Goal: Transaction & Acquisition: Purchase product/service

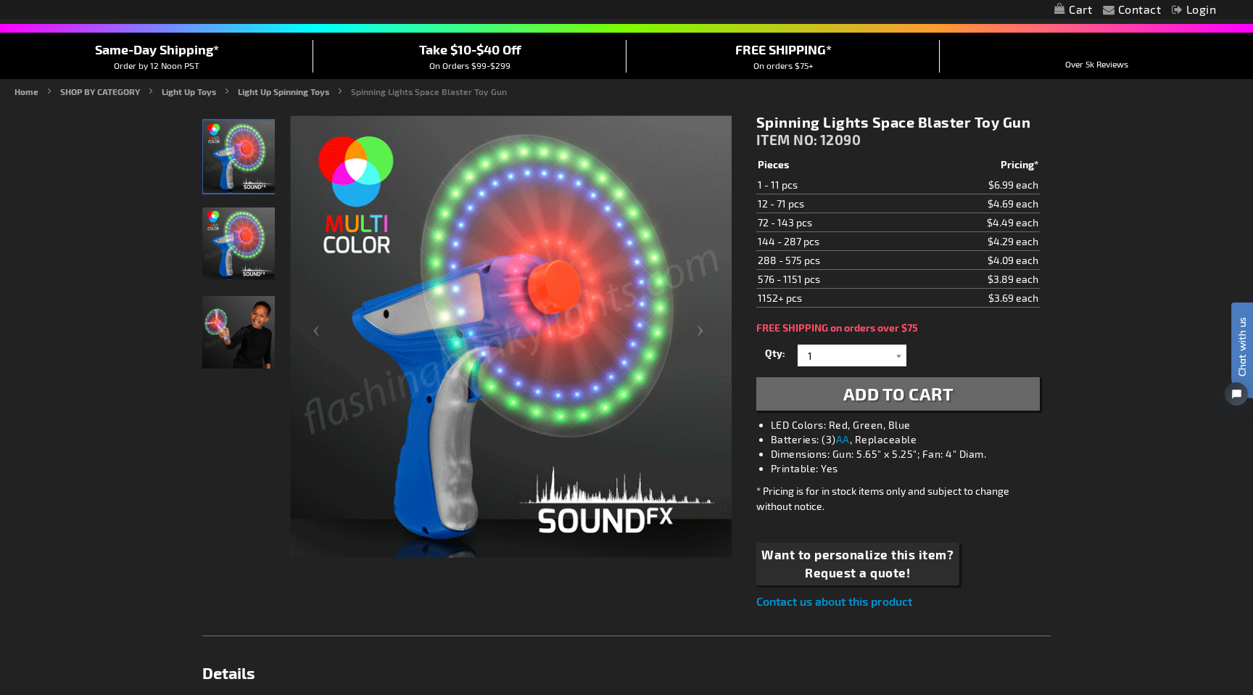
scroll to position [126, 0]
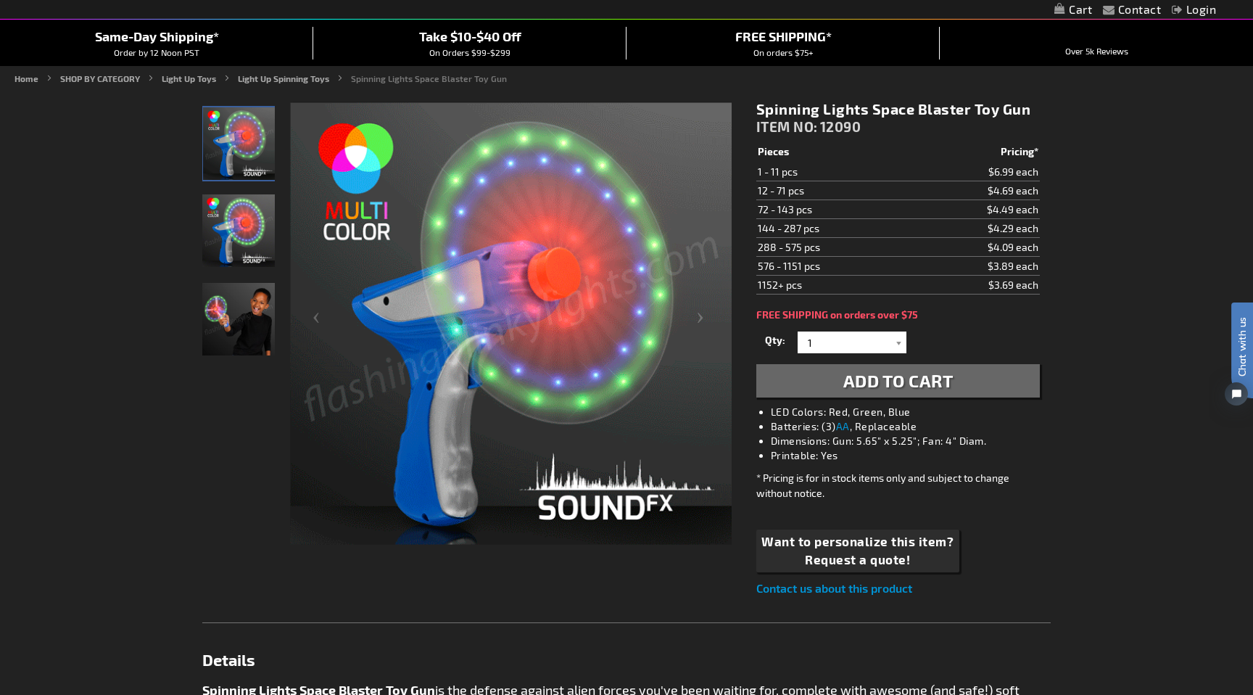
click at [884, 393] on button "Add to Cart" at bounding box center [897, 380] width 283 height 33
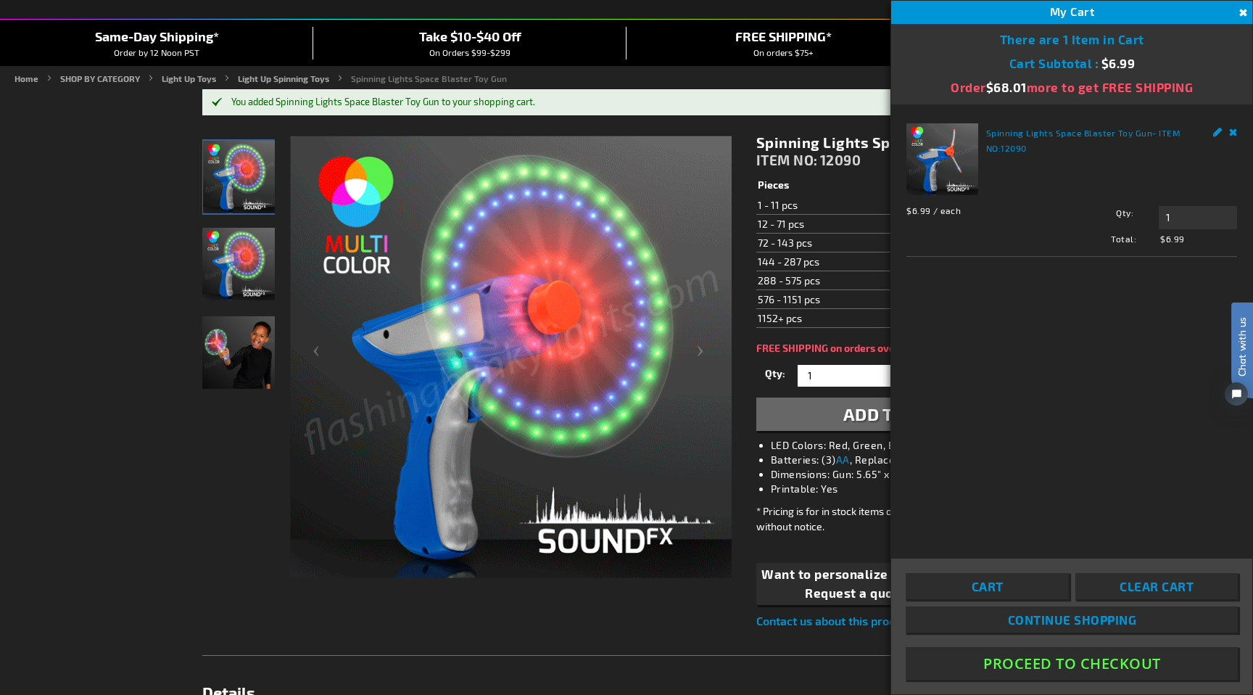
click at [252, 416] on div at bounding box center [238, 356] width 73 height 444
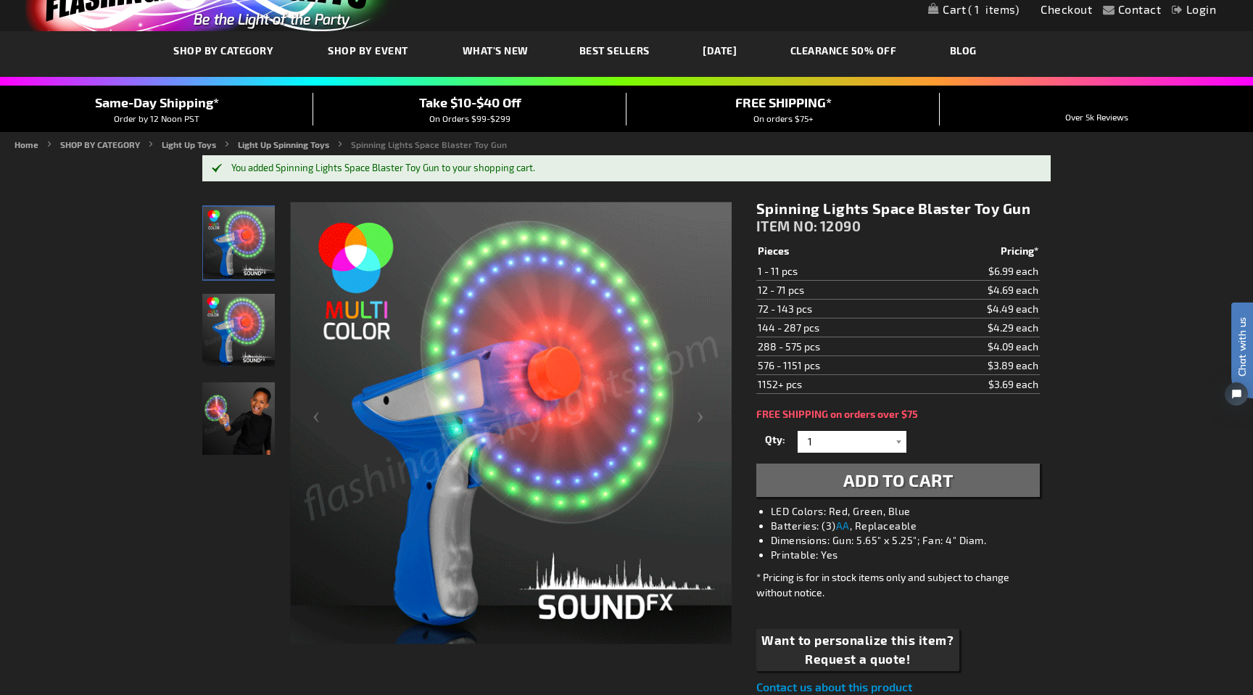
scroll to position [0, 0]
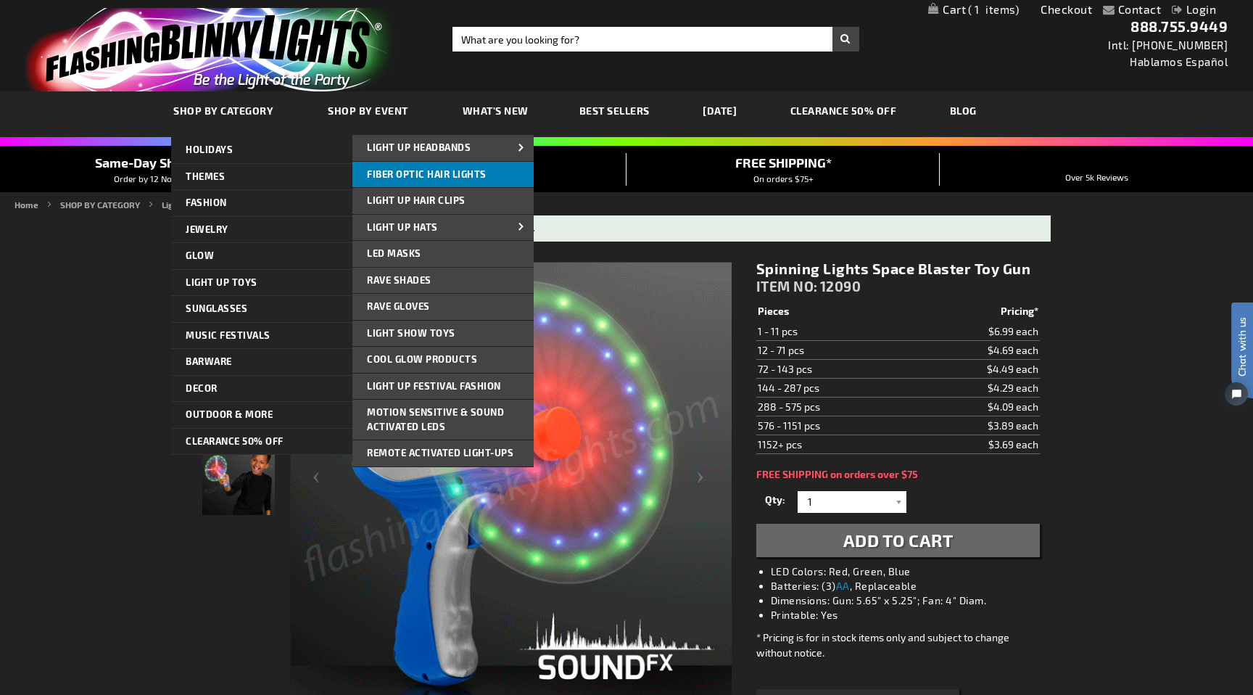
click at [447, 177] on span "Fiber Optic Hair Lights" at bounding box center [427, 174] width 120 height 12
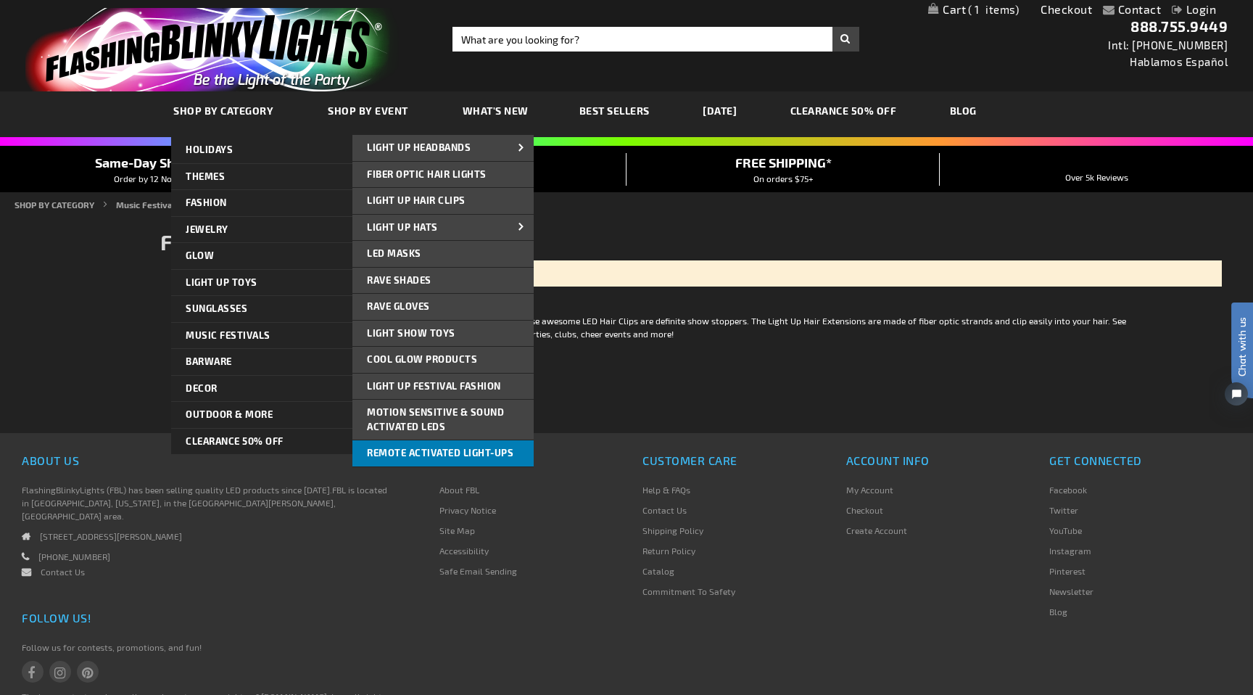
click at [412, 442] on link "Remote Activated Light-Ups" at bounding box center [442, 453] width 181 height 26
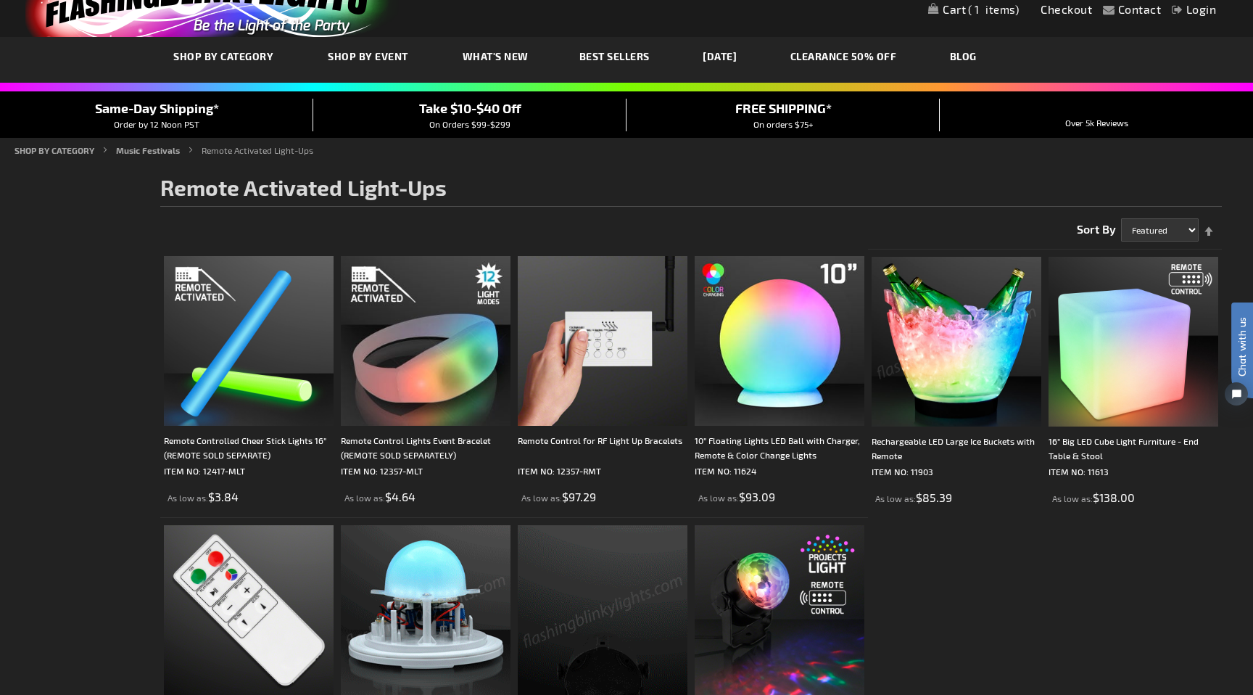
scroll to position [52, 0]
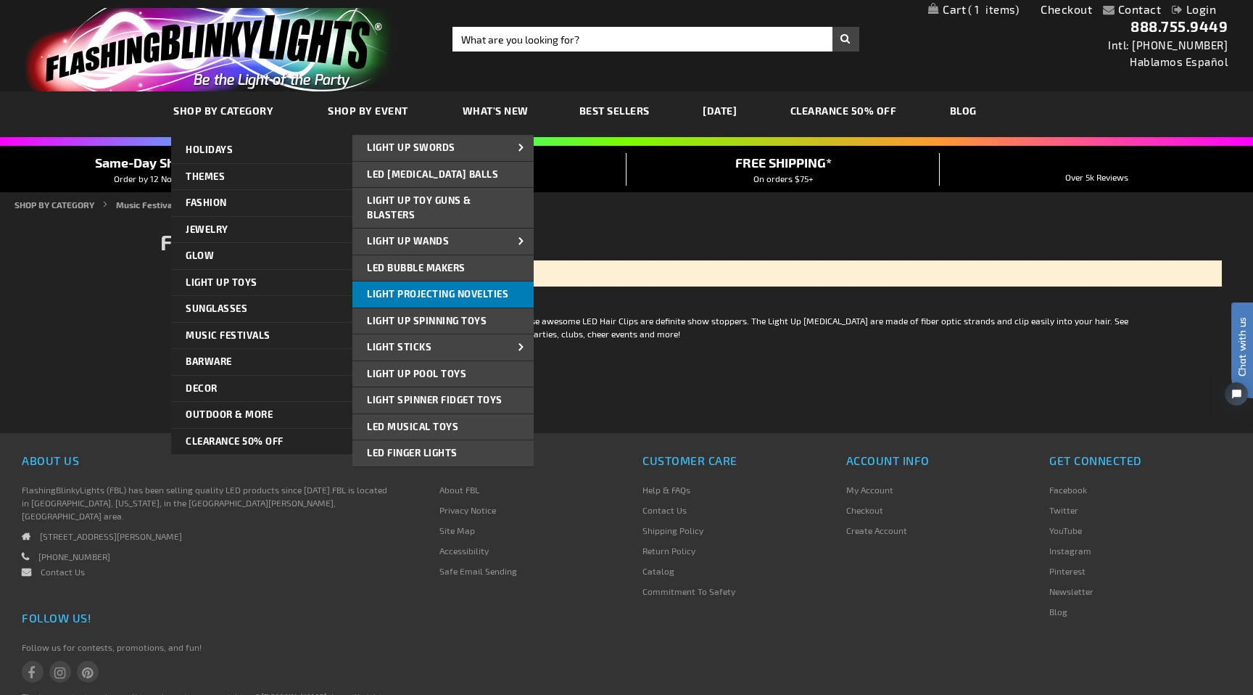
click at [476, 293] on span "Light Projecting Novelties" at bounding box center [437, 294] width 141 height 12
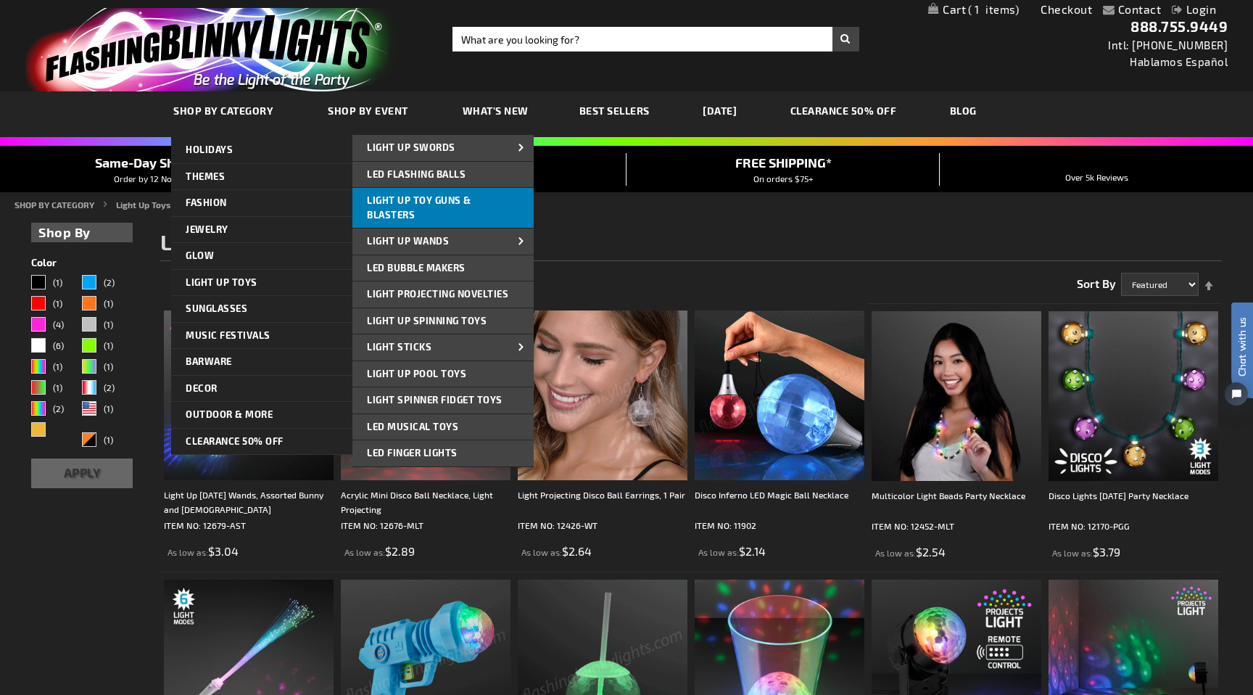
click at [440, 200] on span "Light Up Toy Guns & Blasters" at bounding box center [419, 207] width 104 height 26
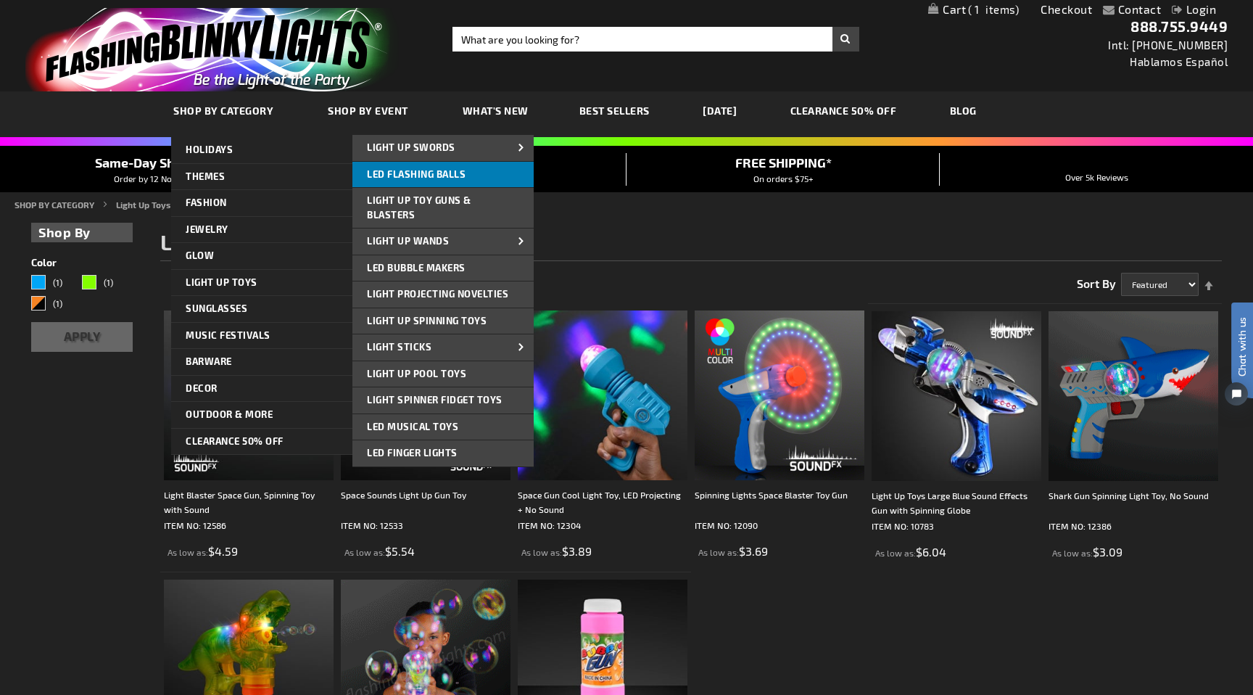
click at [434, 180] on link "LED Flashing Balls" at bounding box center [442, 175] width 181 height 26
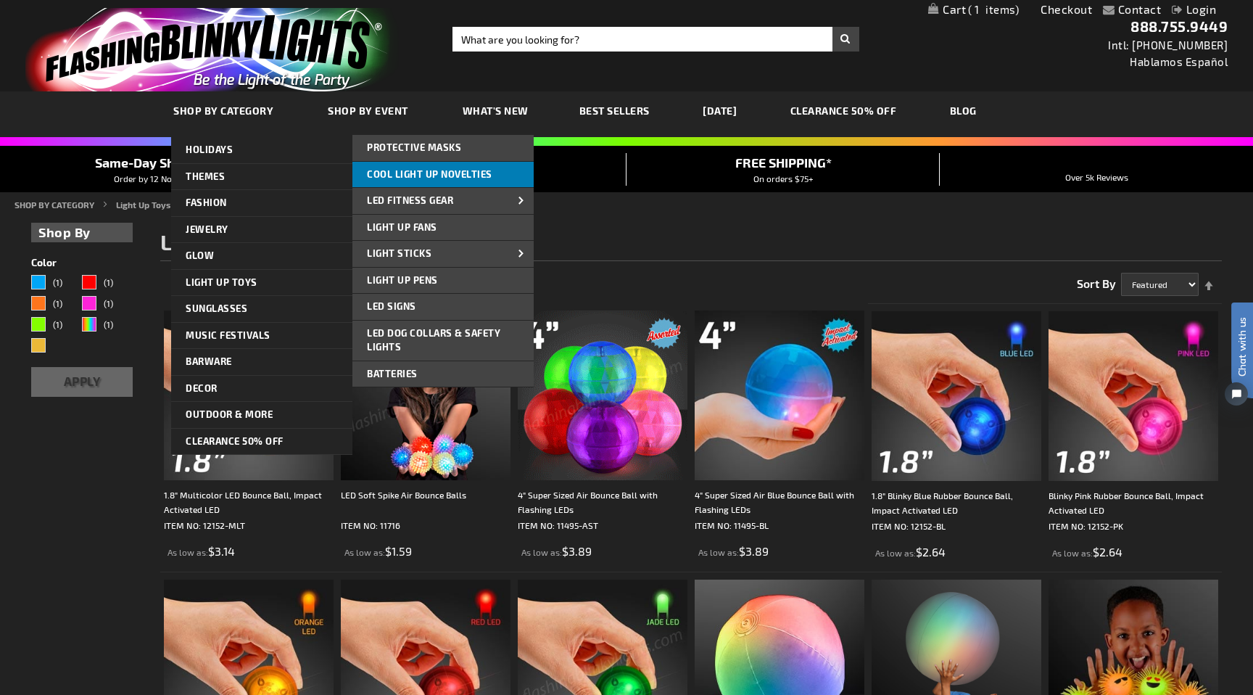
click at [471, 178] on span "Cool Light Up Novelties" at bounding box center [429, 174] width 125 height 12
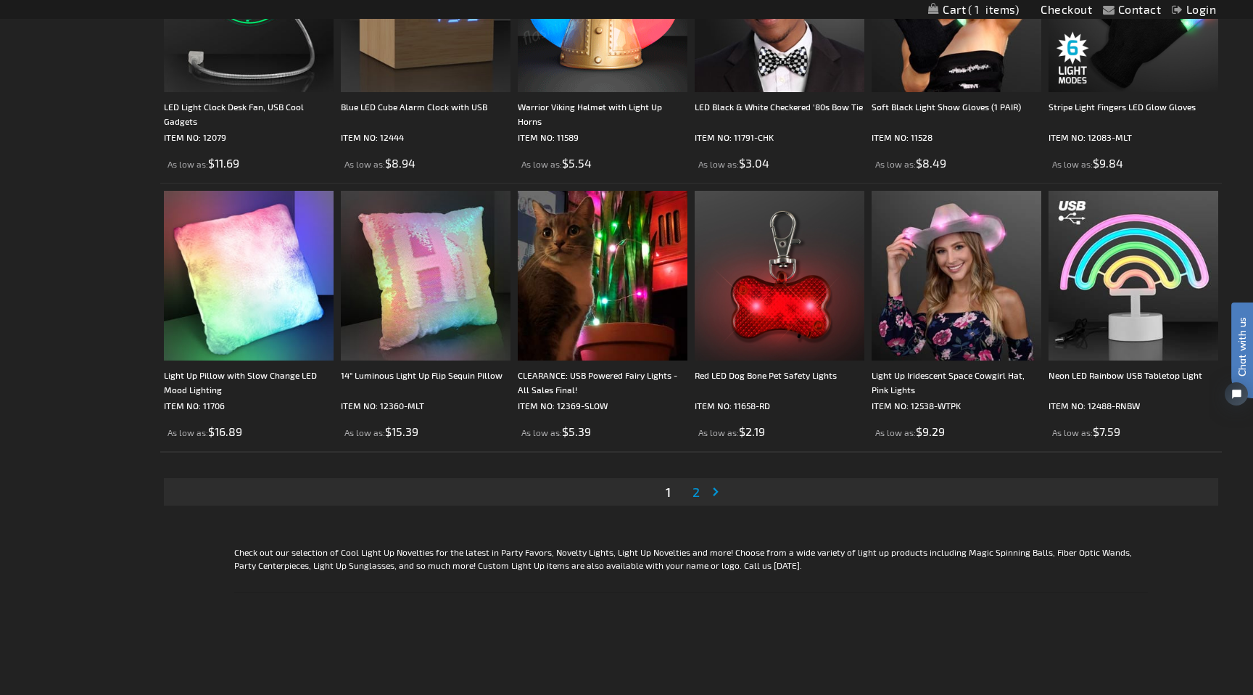
scroll to position [2535, 0]
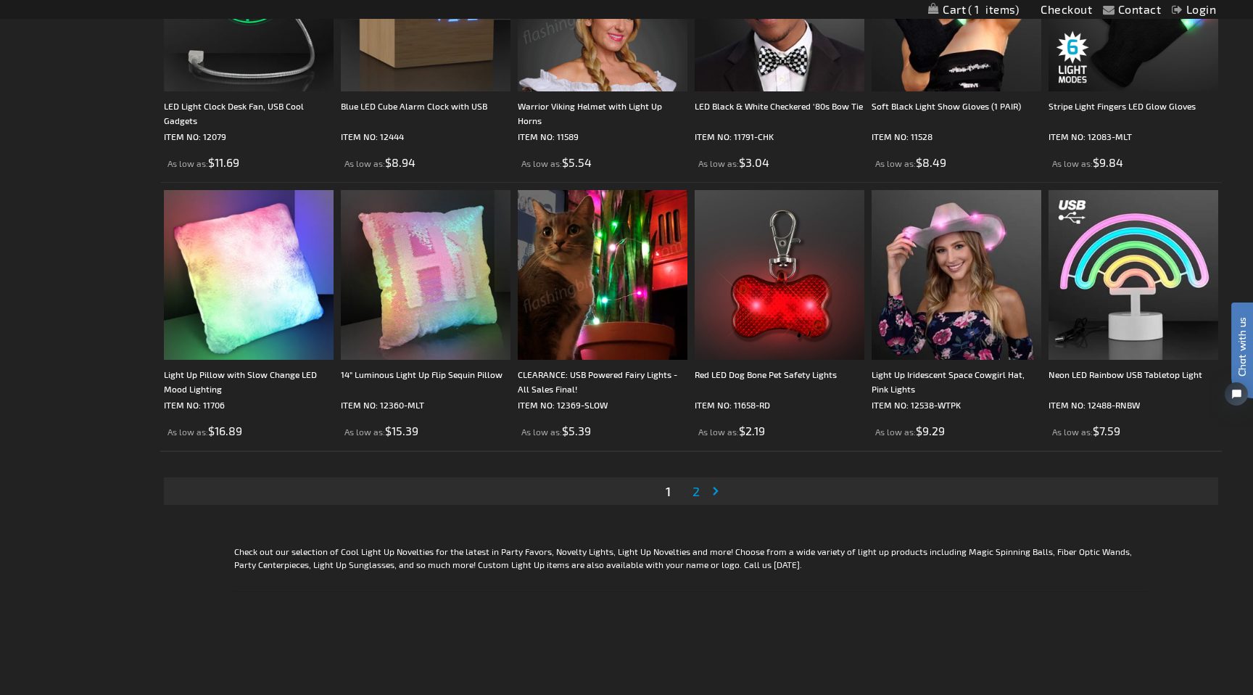
click at [695, 486] on span "2" at bounding box center [695, 491] width 7 height 16
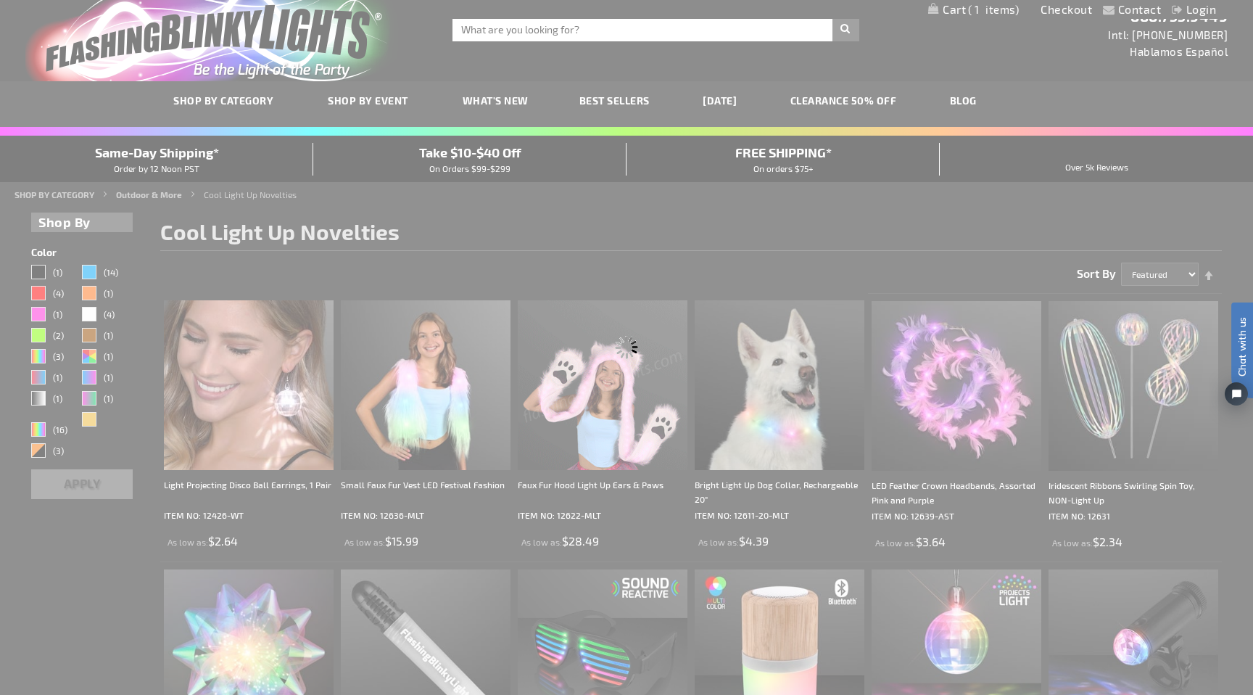
scroll to position [0, 0]
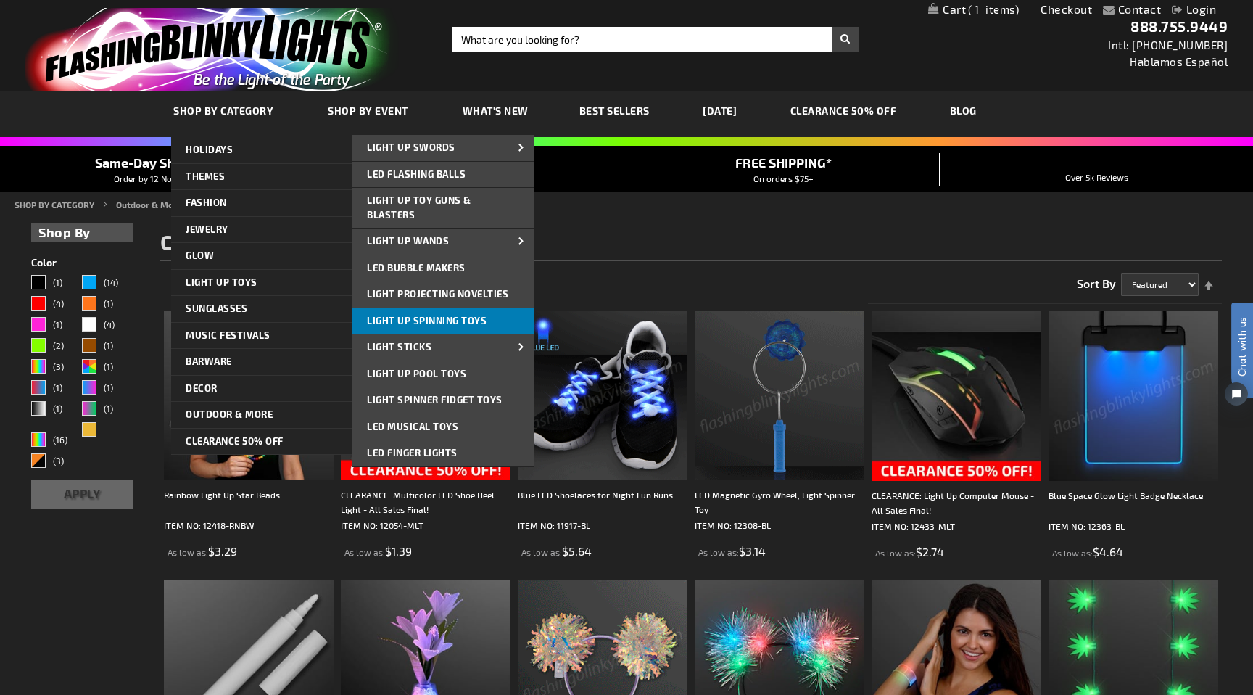
click at [381, 310] on link "Light Up Spinning Toys" at bounding box center [442, 321] width 181 height 26
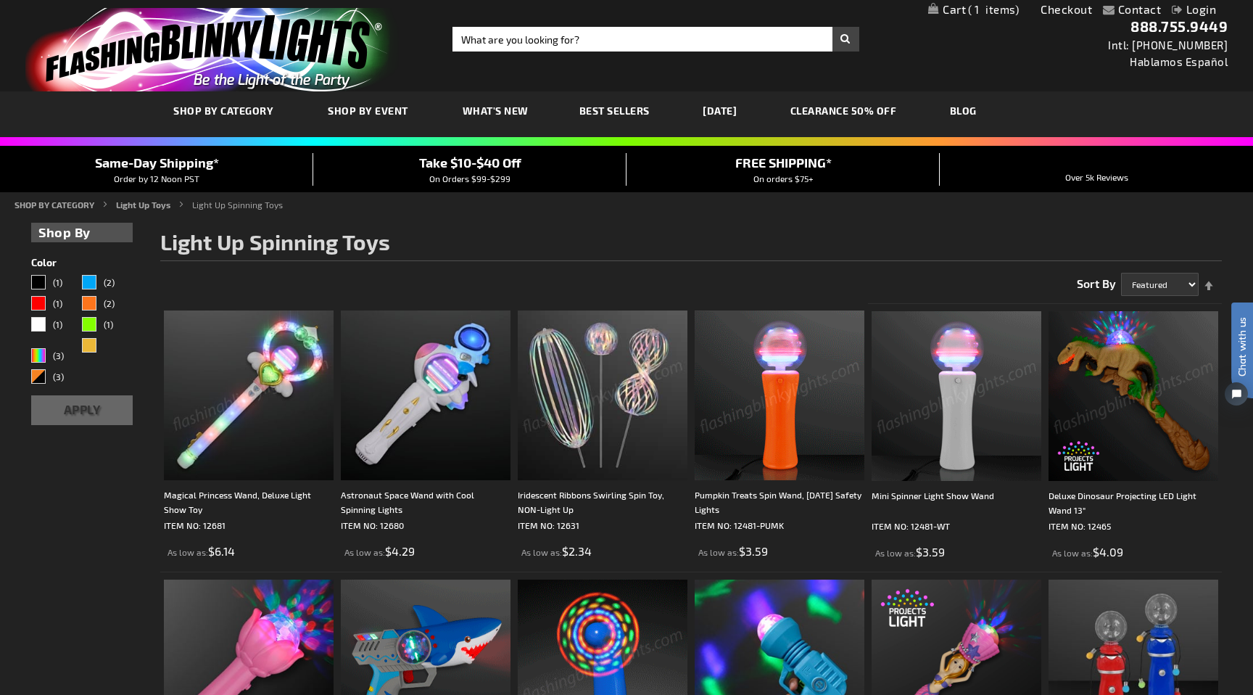
click at [968, 3] on span "1" at bounding box center [993, 9] width 51 height 13
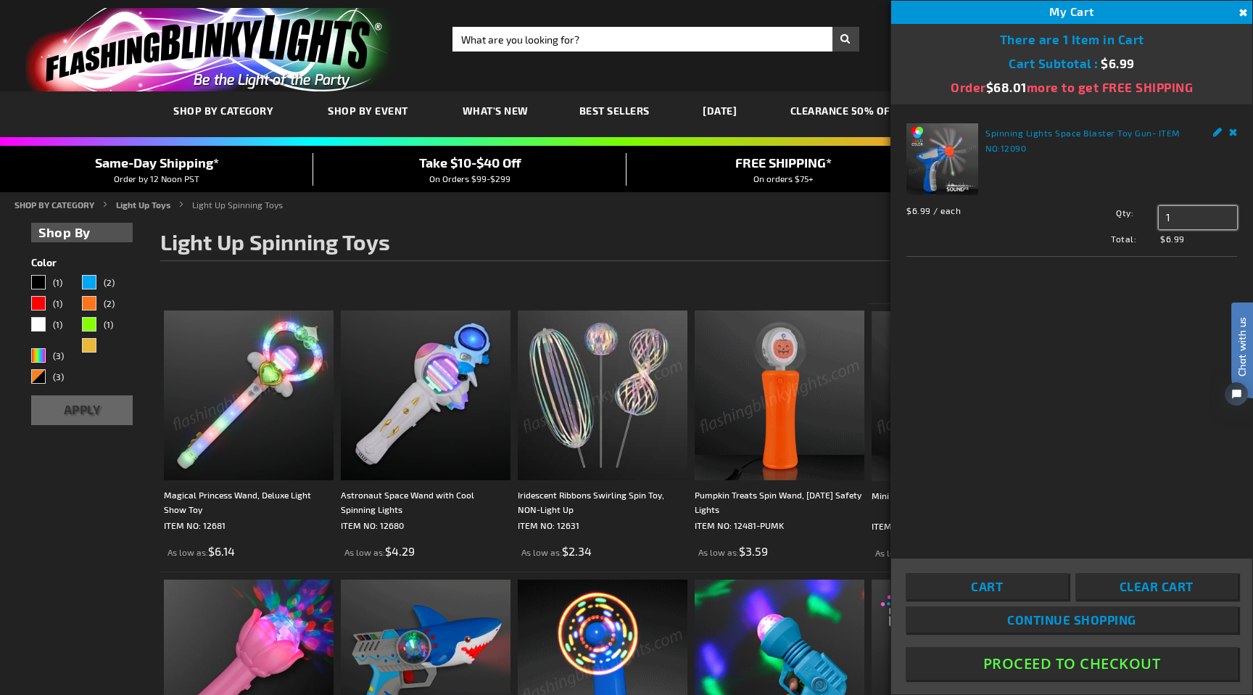
click at [1183, 209] on input "1" at bounding box center [1198, 217] width 78 height 23
type input "2"
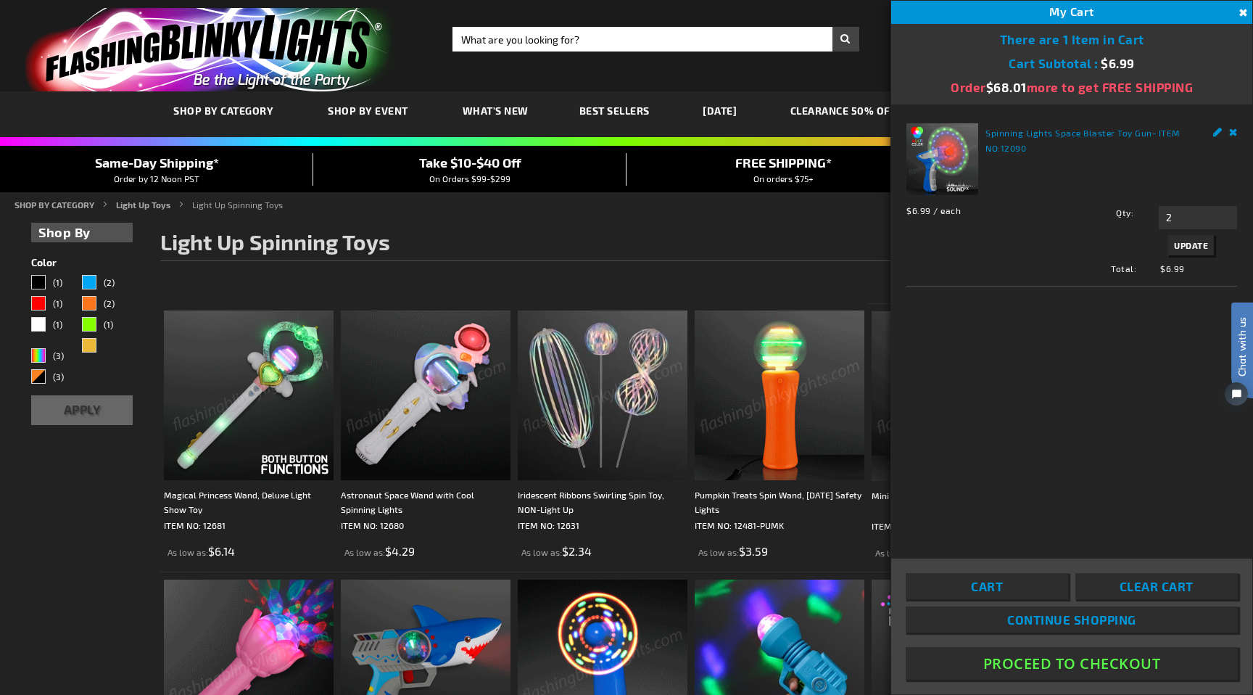
click at [1072, 622] on span "Continue Shopping" at bounding box center [1071, 619] width 129 height 15
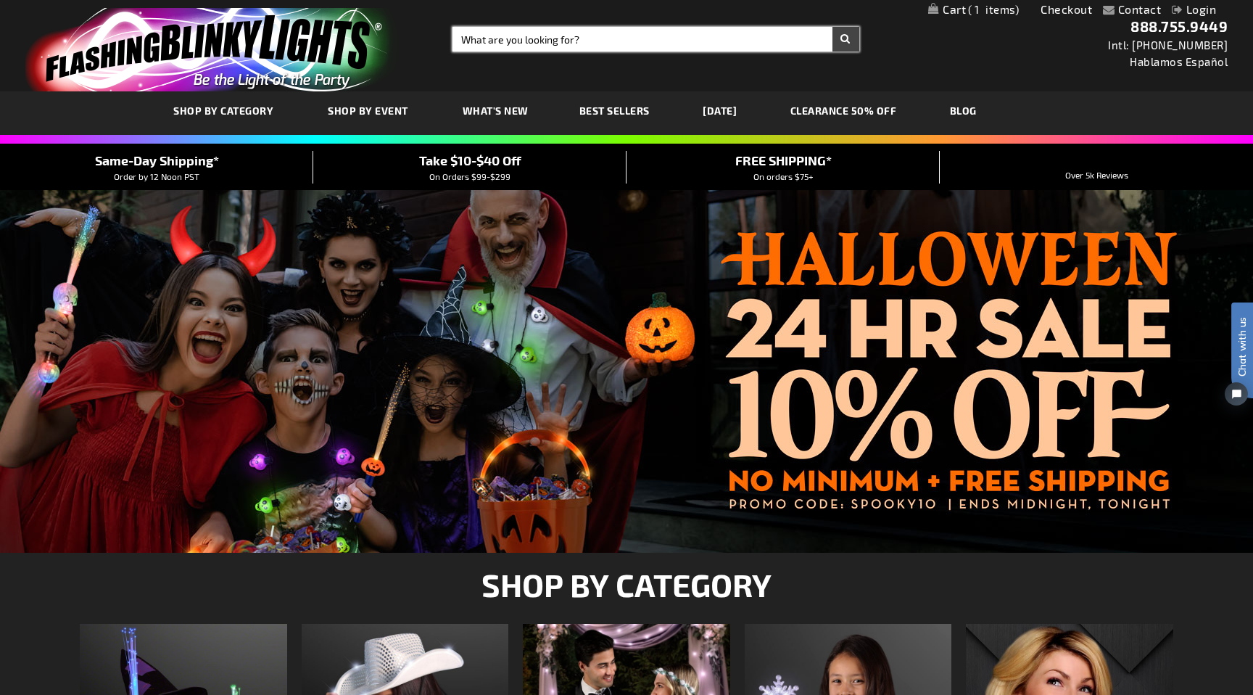
click at [630, 30] on input "Search" at bounding box center [655, 39] width 407 height 25
type input "battery remote rope light"
click at [832, 27] on button "Search" at bounding box center [845, 39] width 27 height 25
click at [848, 40] on button "Search" at bounding box center [845, 39] width 27 height 25
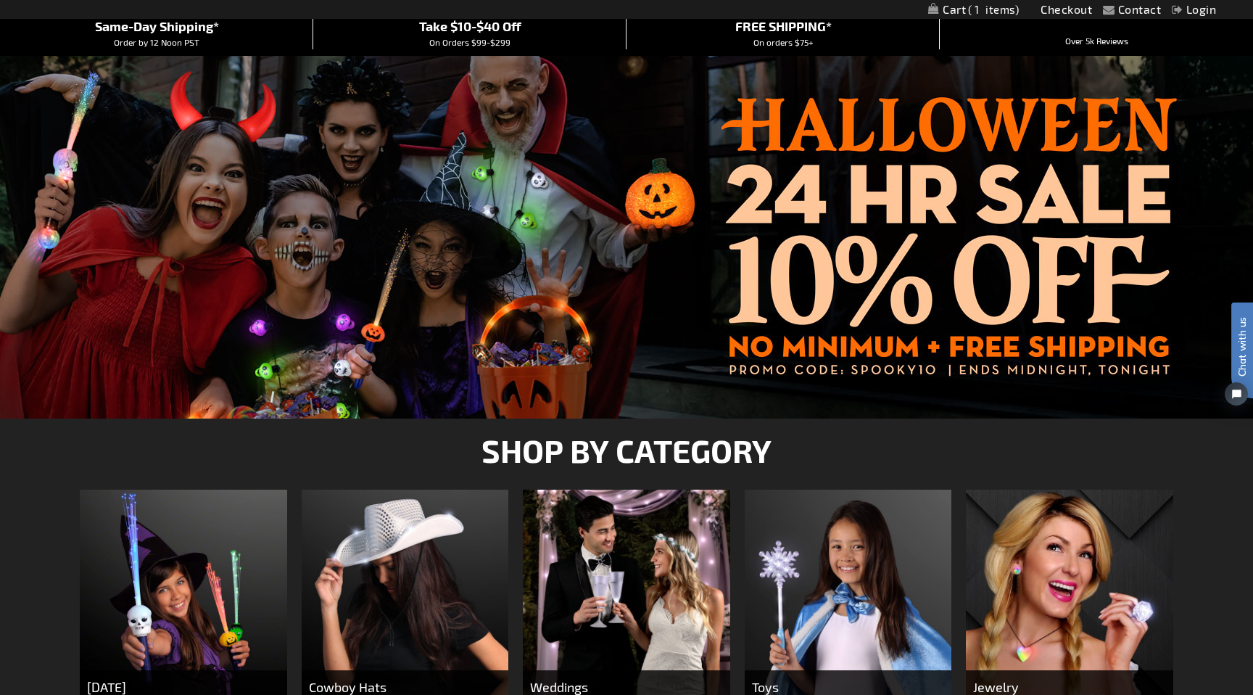
scroll to position [138, 0]
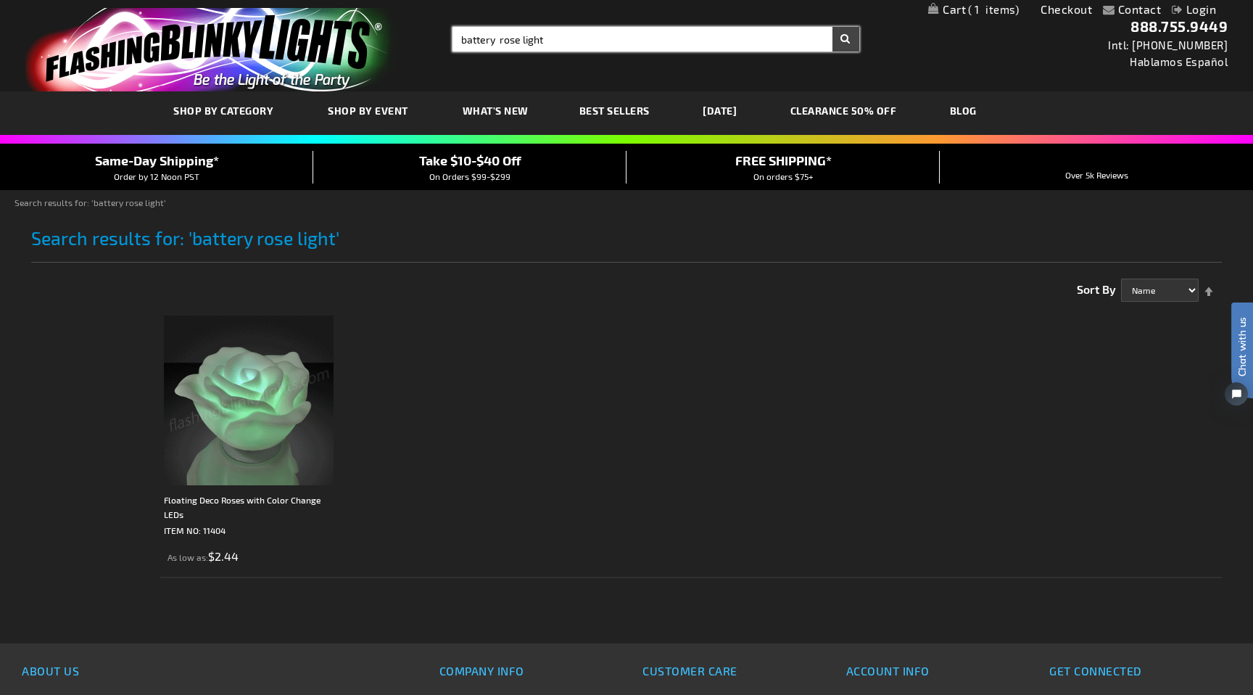
click at [506, 41] on input "battery rose light" at bounding box center [655, 39] width 407 height 25
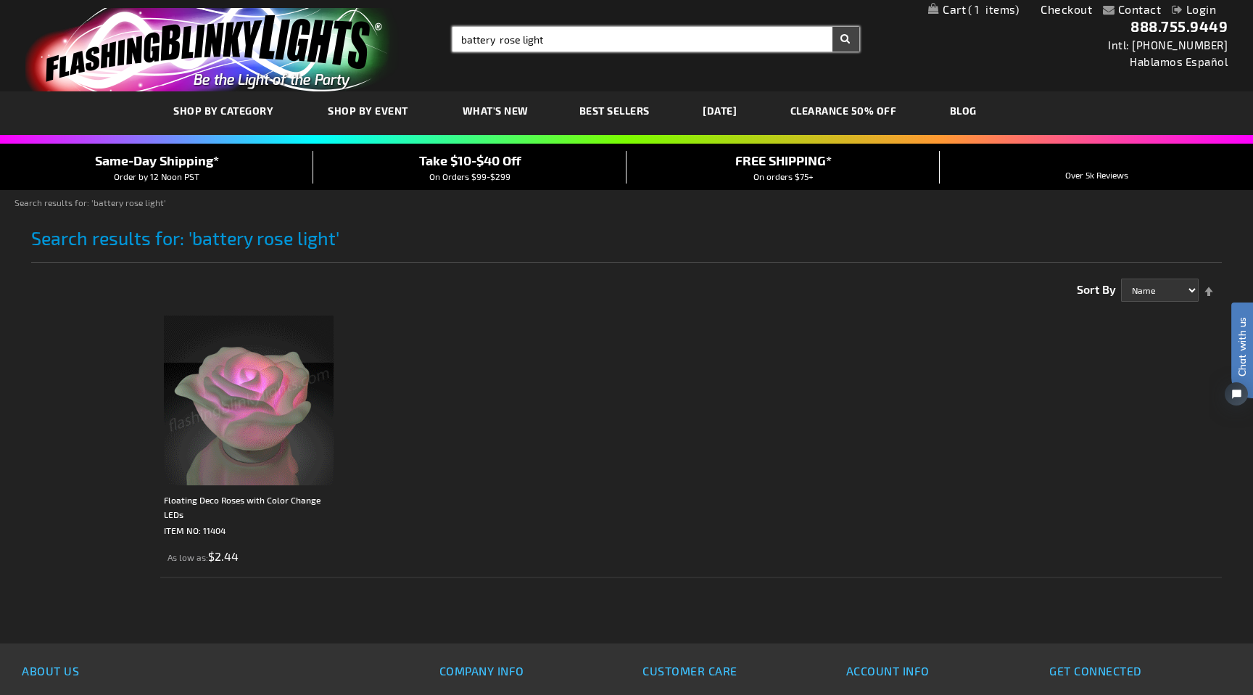
click at [506, 41] on input "battery rose light" at bounding box center [655, 39] width 407 height 25
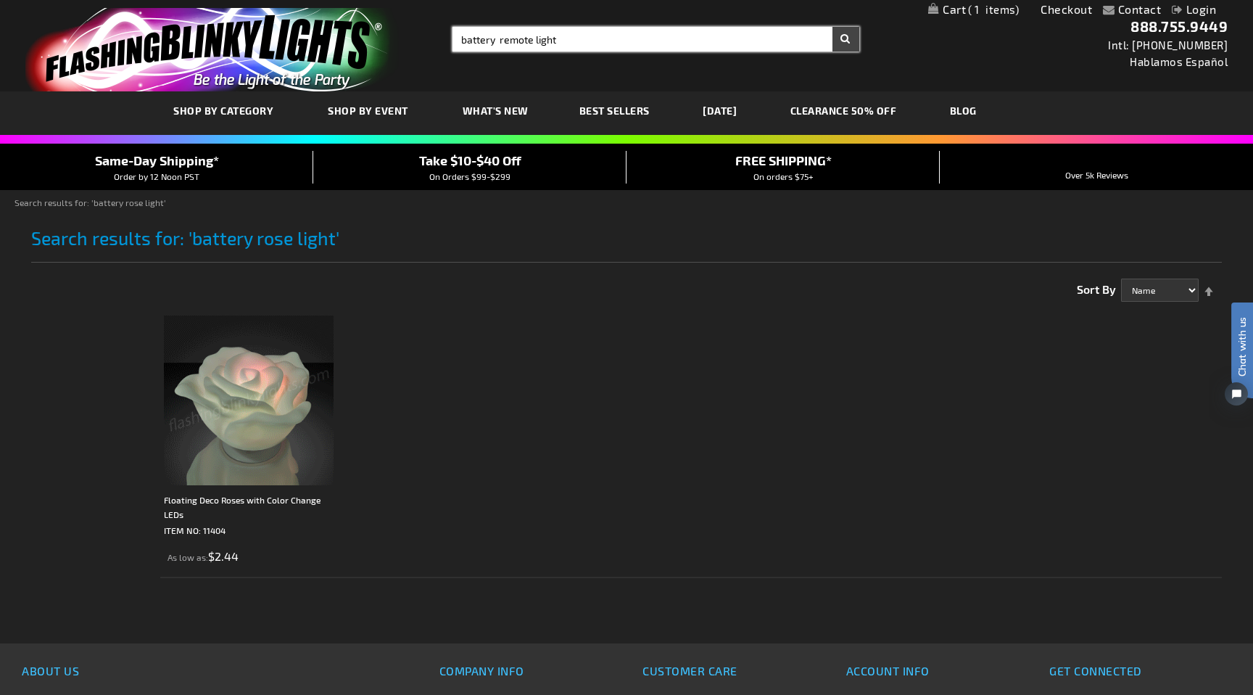
type input "battery remote light"
click at [832, 27] on button "Search" at bounding box center [845, 39] width 27 height 25
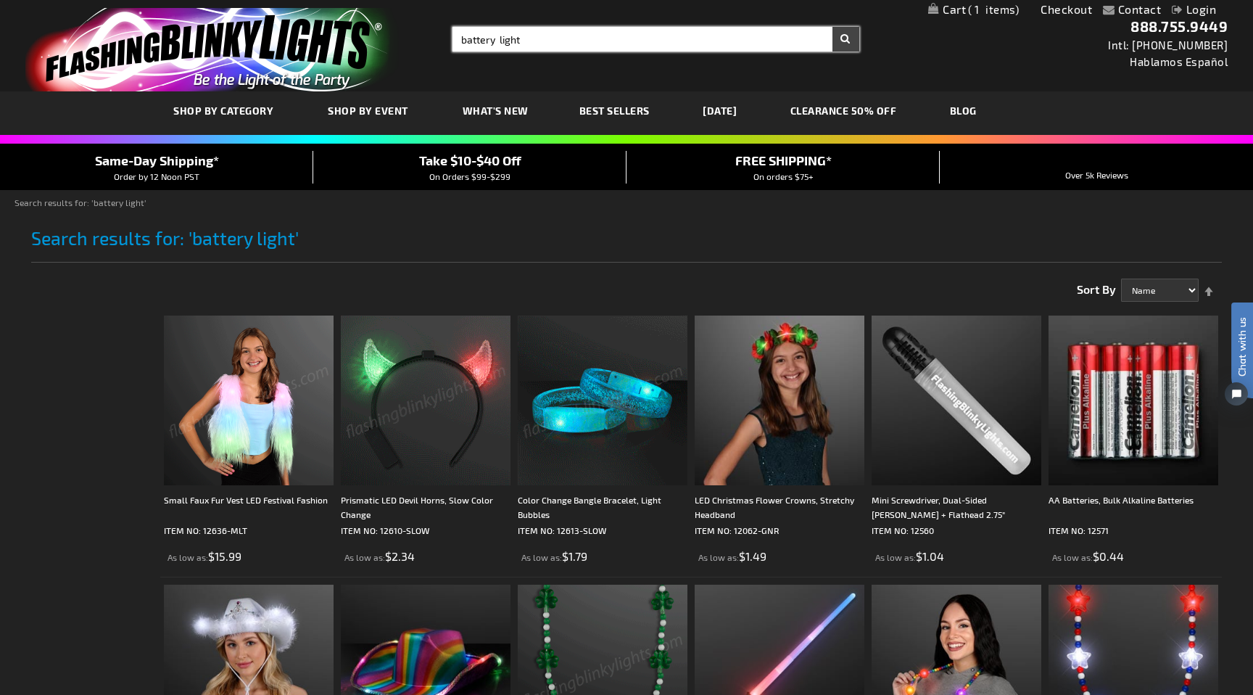
click at [652, 44] on input "battery light" at bounding box center [655, 39] width 407 height 25
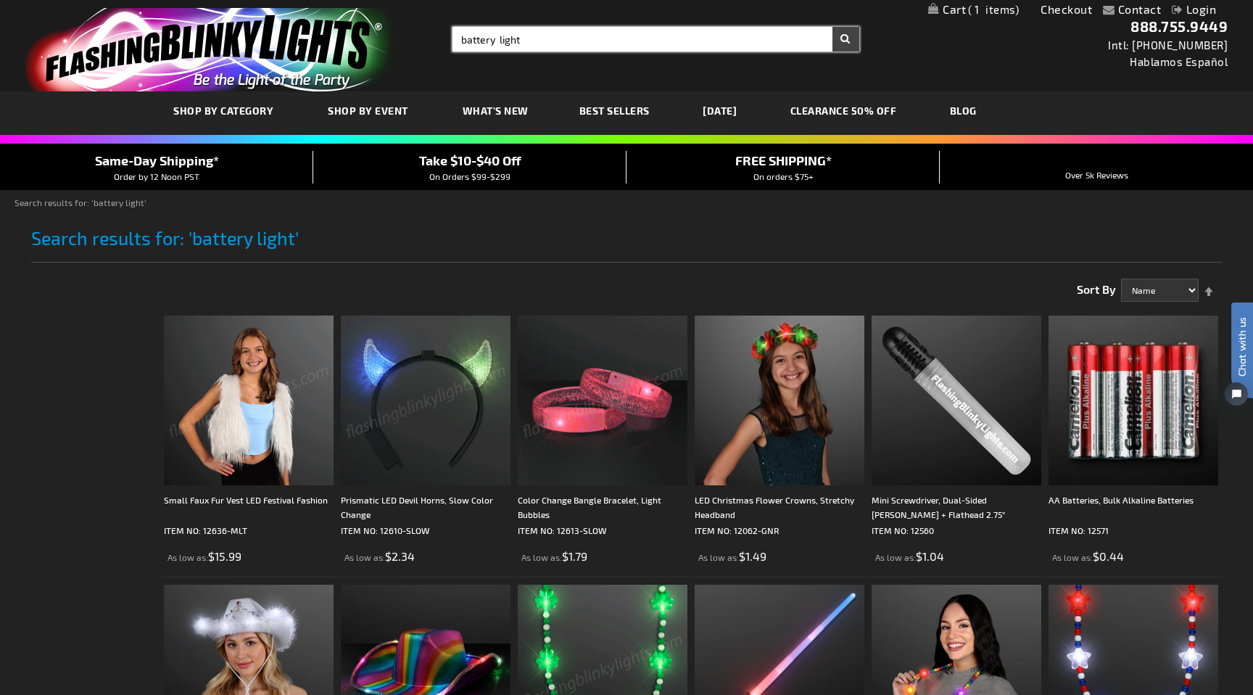
click at [652, 44] on input "battery light" at bounding box center [655, 39] width 407 height 25
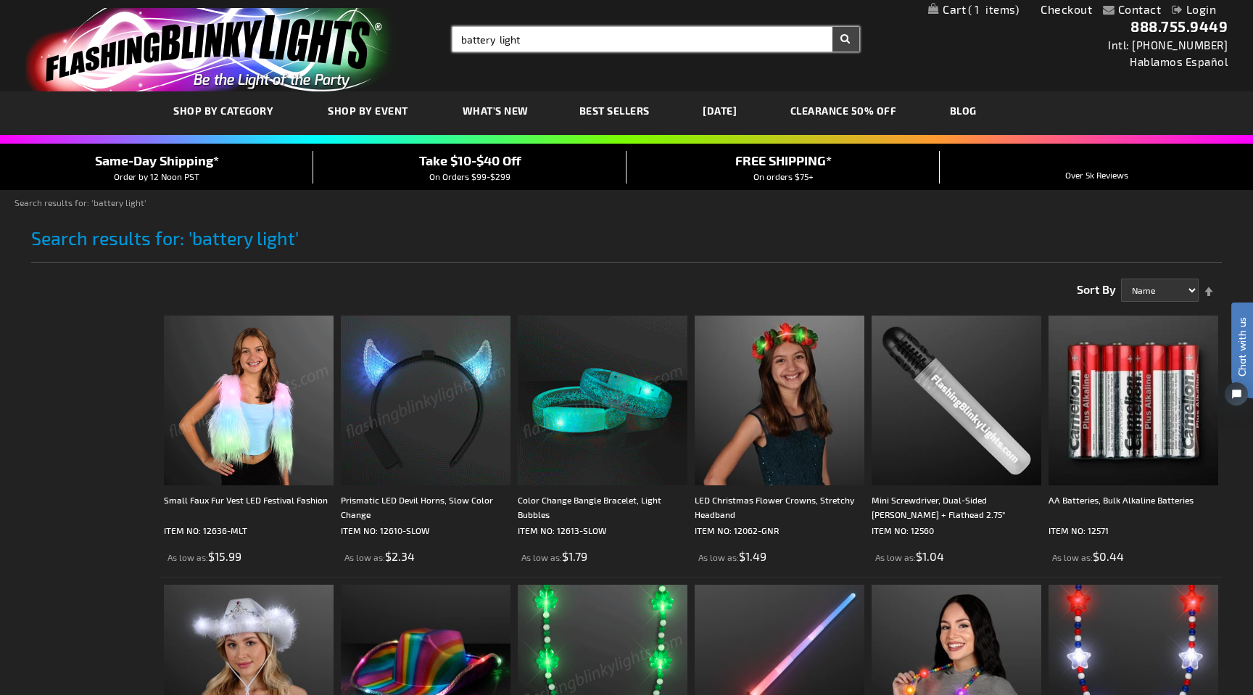
click at [652, 44] on input "battery light" at bounding box center [655, 39] width 407 height 25
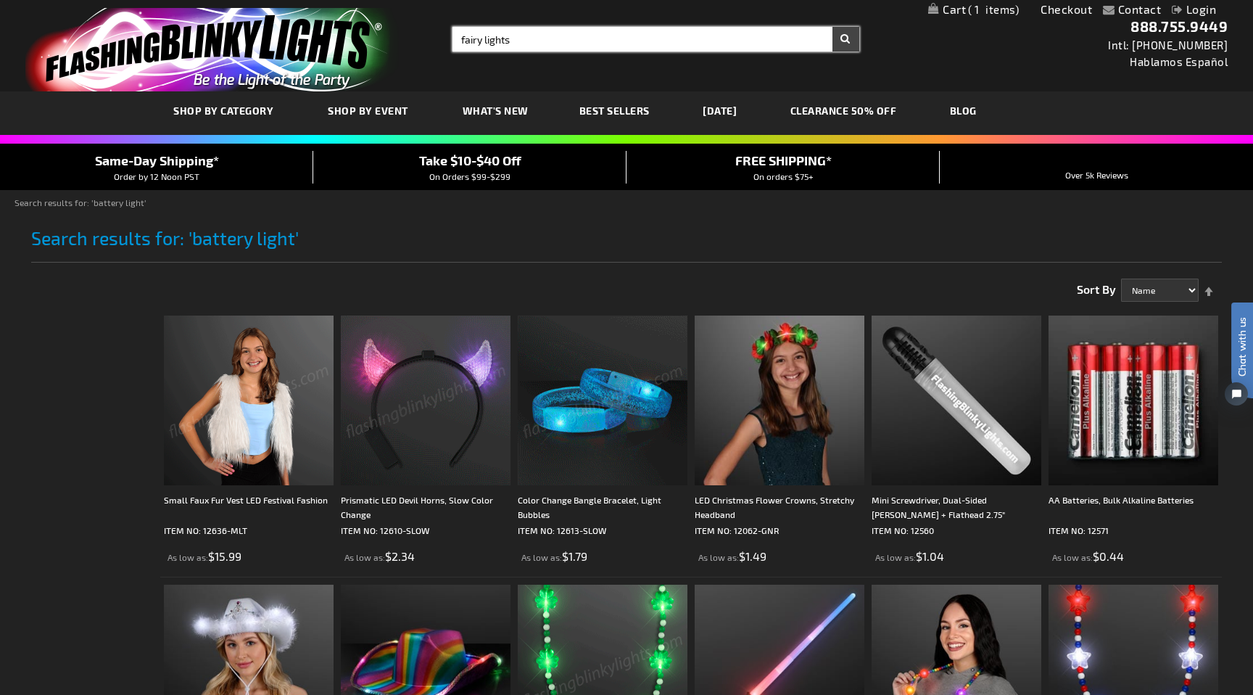
type input "fairy lights"
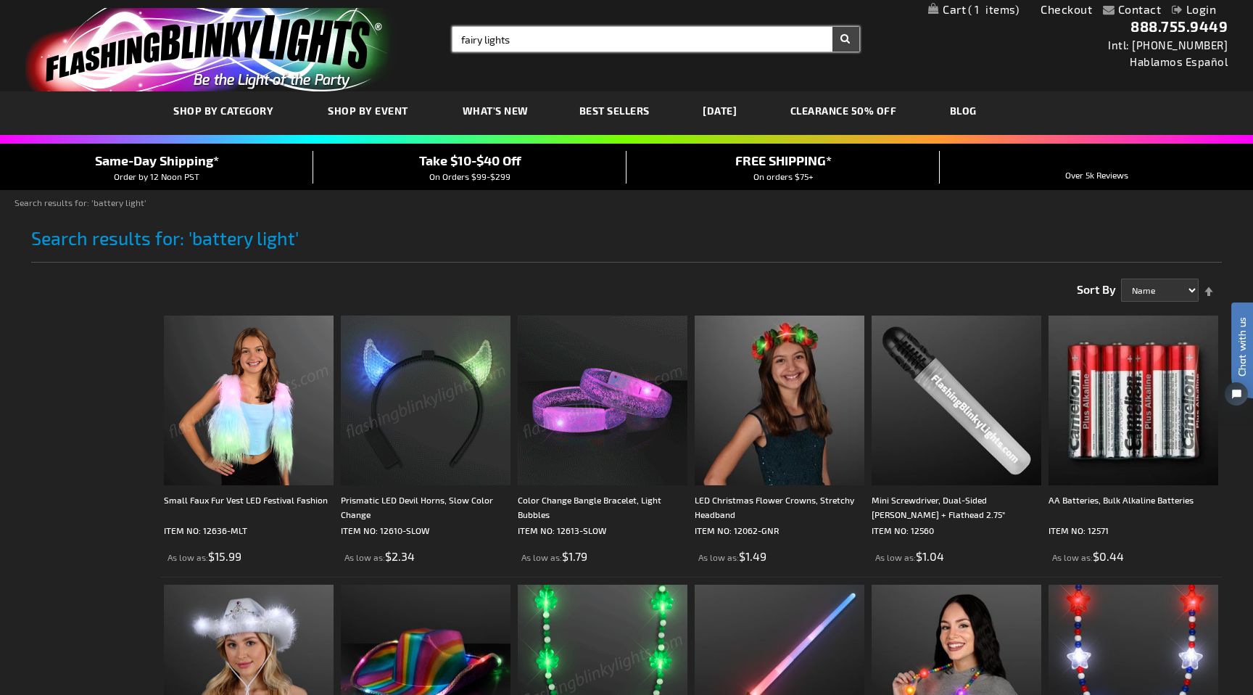
click at [832, 27] on button "Search" at bounding box center [845, 39] width 27 height 25
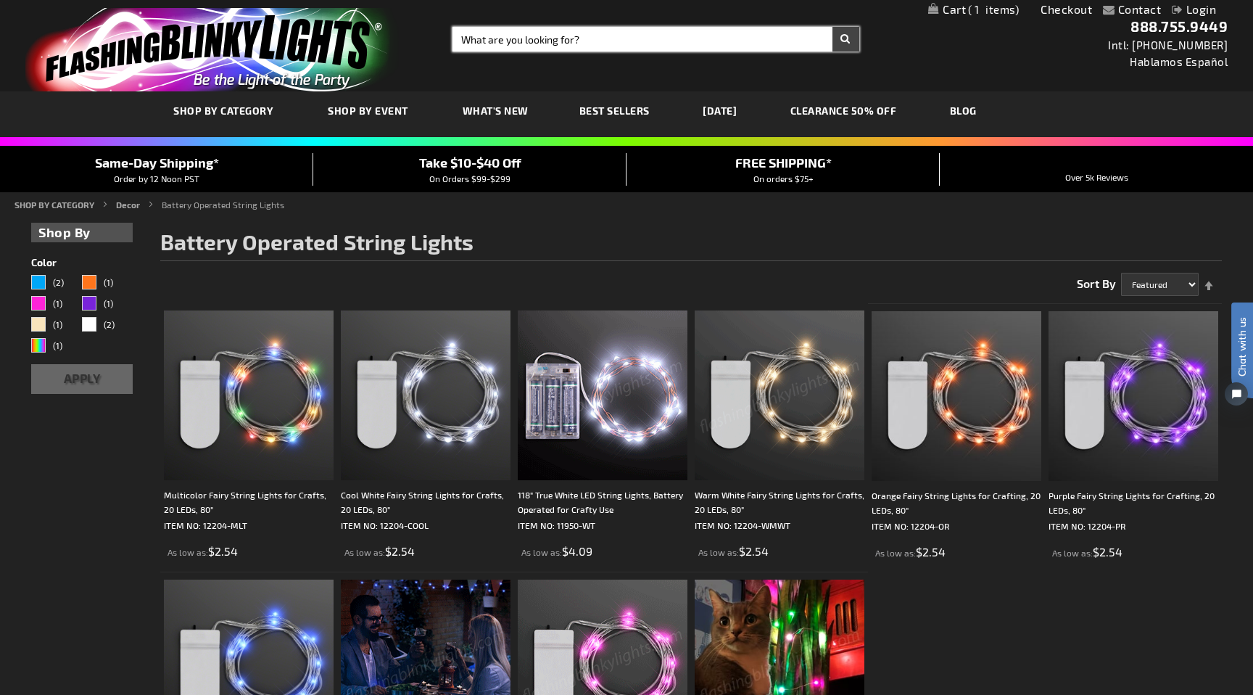
click at [603, 47] on input "Search" at bounding box center [655, 39] width 407 height 25
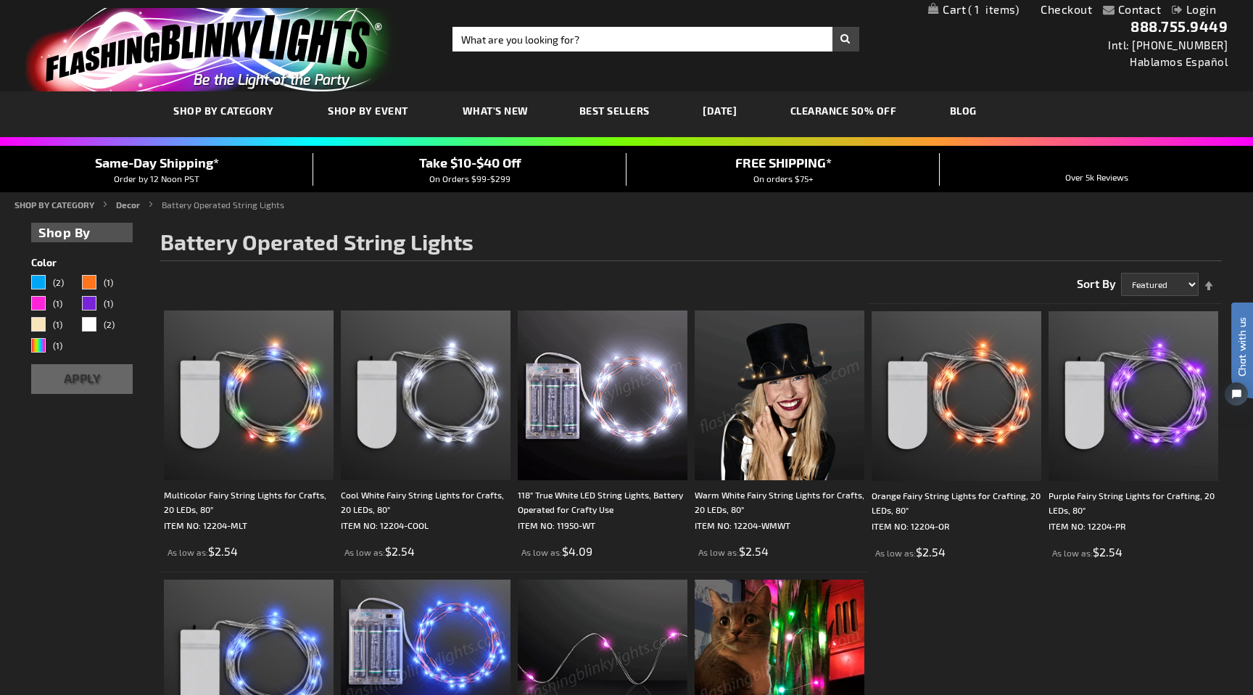
click at [1007, 10] on span "1" at bounding box center [993, 9] width 51 height 13
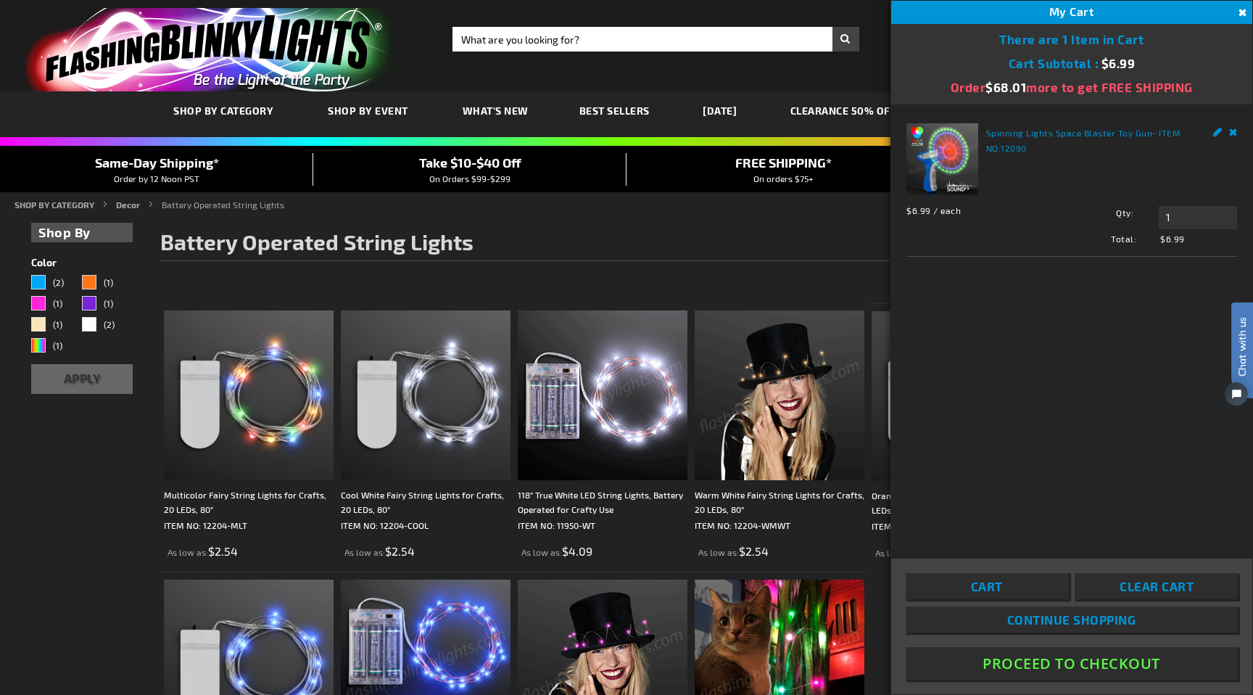
click at [241, 52] on img "store logo" at bounding box center [211, 49] width 373 height 83
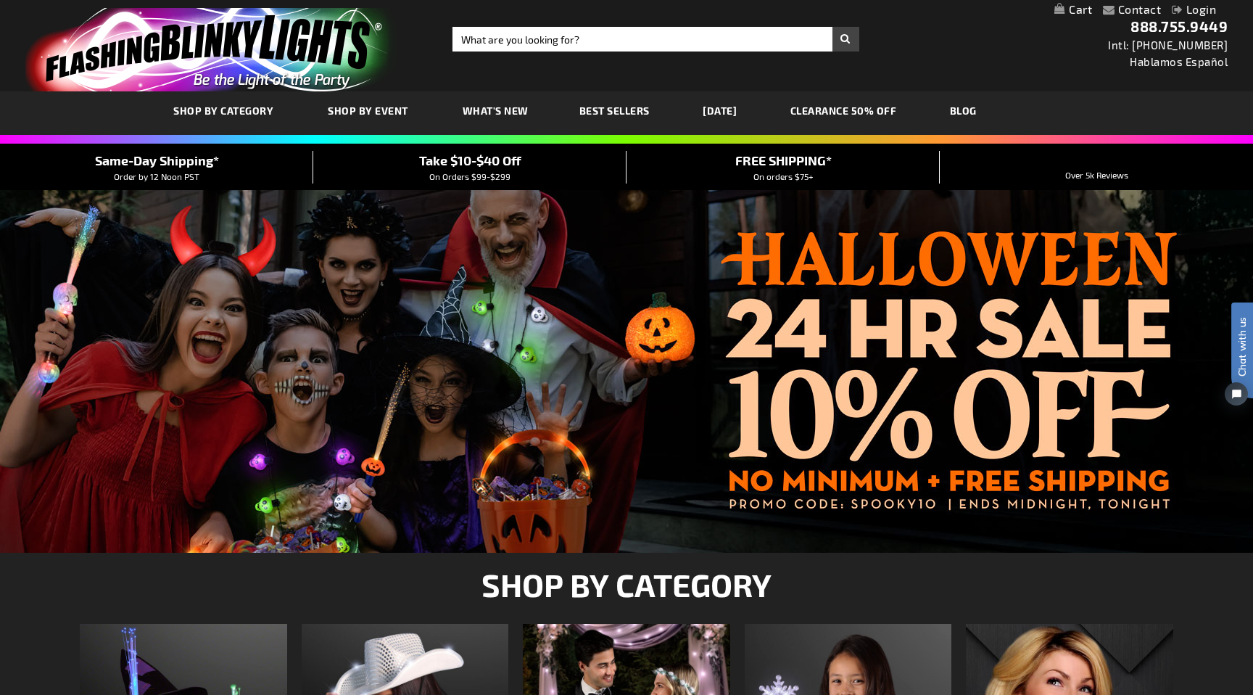
click at [1075, 12] on link "My Cart" at bounding box center [1073, 10] width 38 height 14
click at [1240, 327] on span "Chat with us" at bounding box center [1242, 346] width 22 height 59
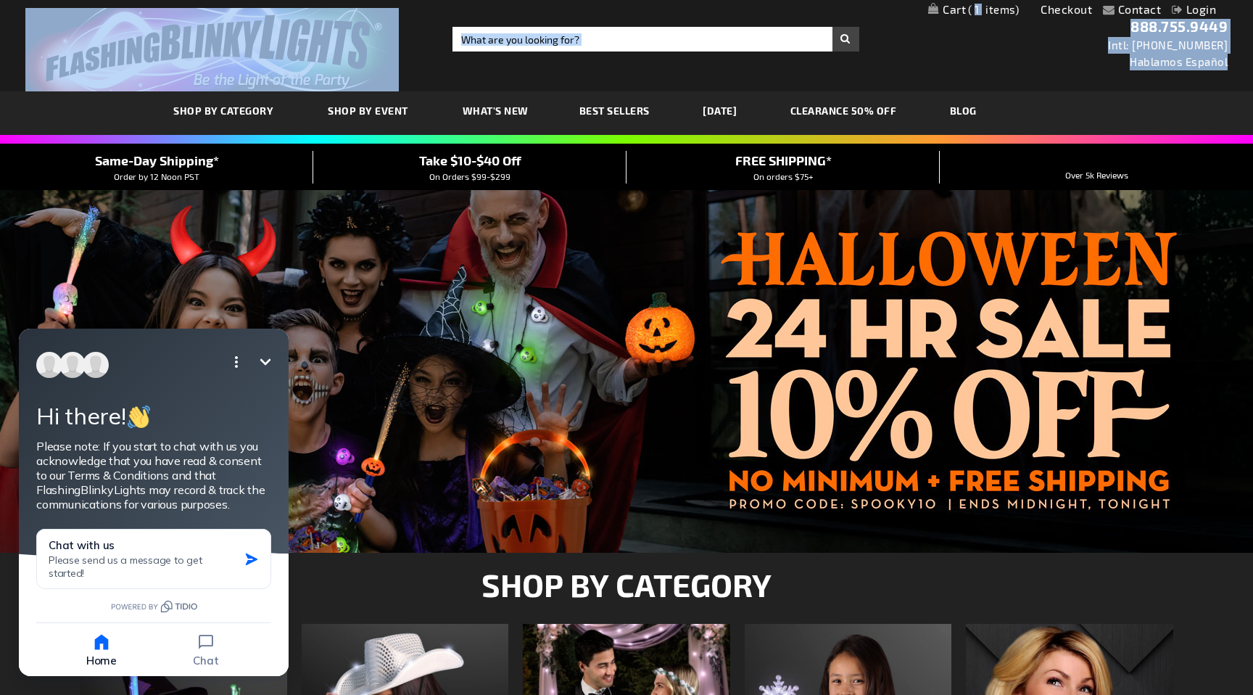
drag, startPoint x: 1036, startPoint y: 80, endPoint x: 974, endPoint y: 12, distance: 92.4
click at [974, 12] on header "Contact Compare Products Checkout Login Skip to Content My Cart 1 1 items My Ca…" at bounding box center [626, 45] width 1253 height 91
click at [932, 12] on link "My Cart 1 1 items" at bounding box center [973, 10] width 91 height 14
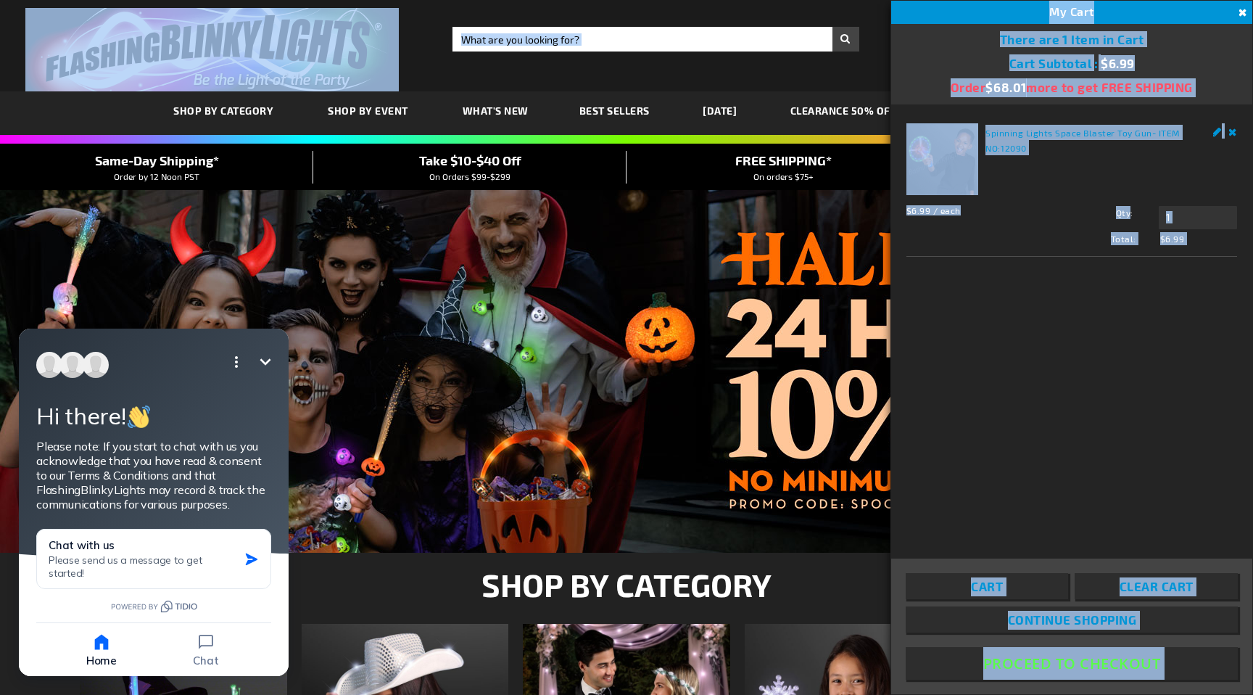
click at [1075, 661] on button "Proceed To Checkout" at bounding box center [1072, 663] width 332 height 33
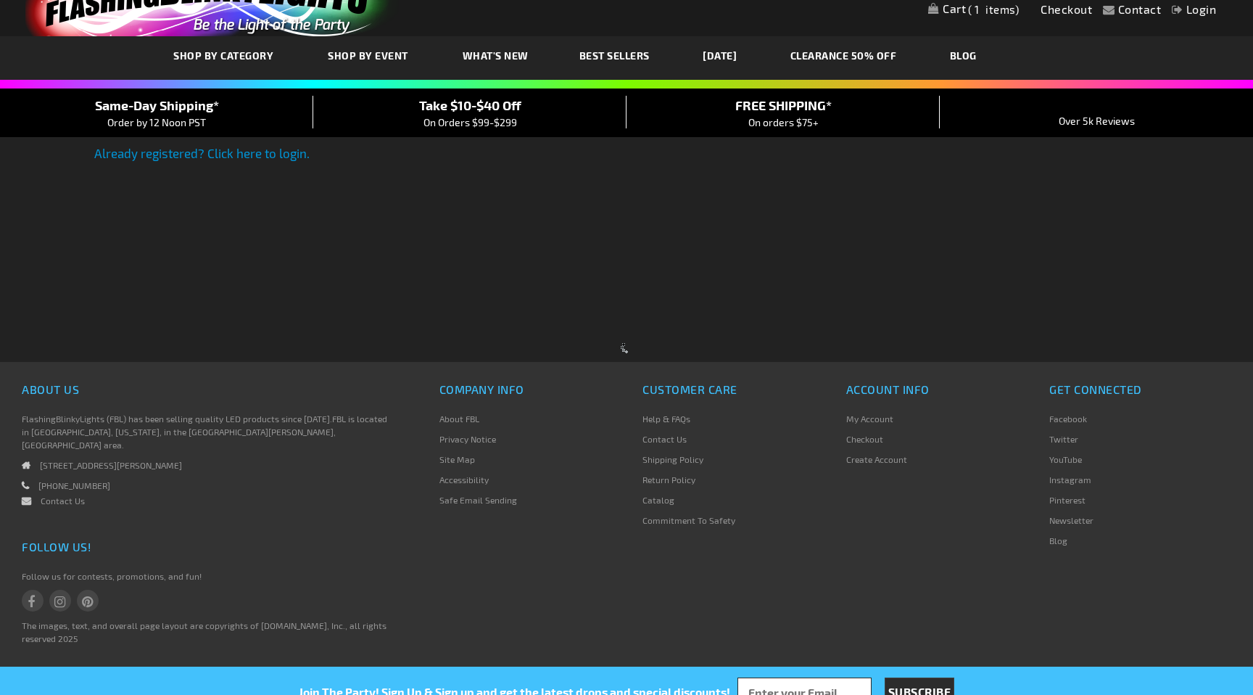
select select "US"
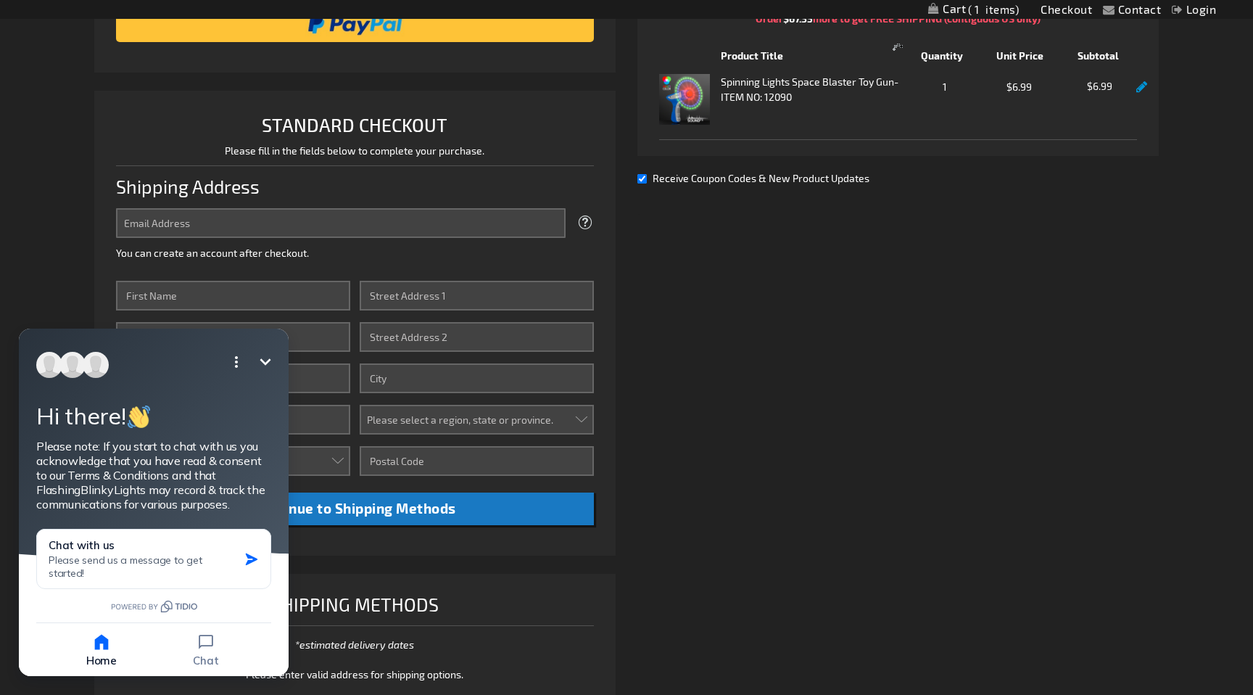
scroll to position [277, 0]
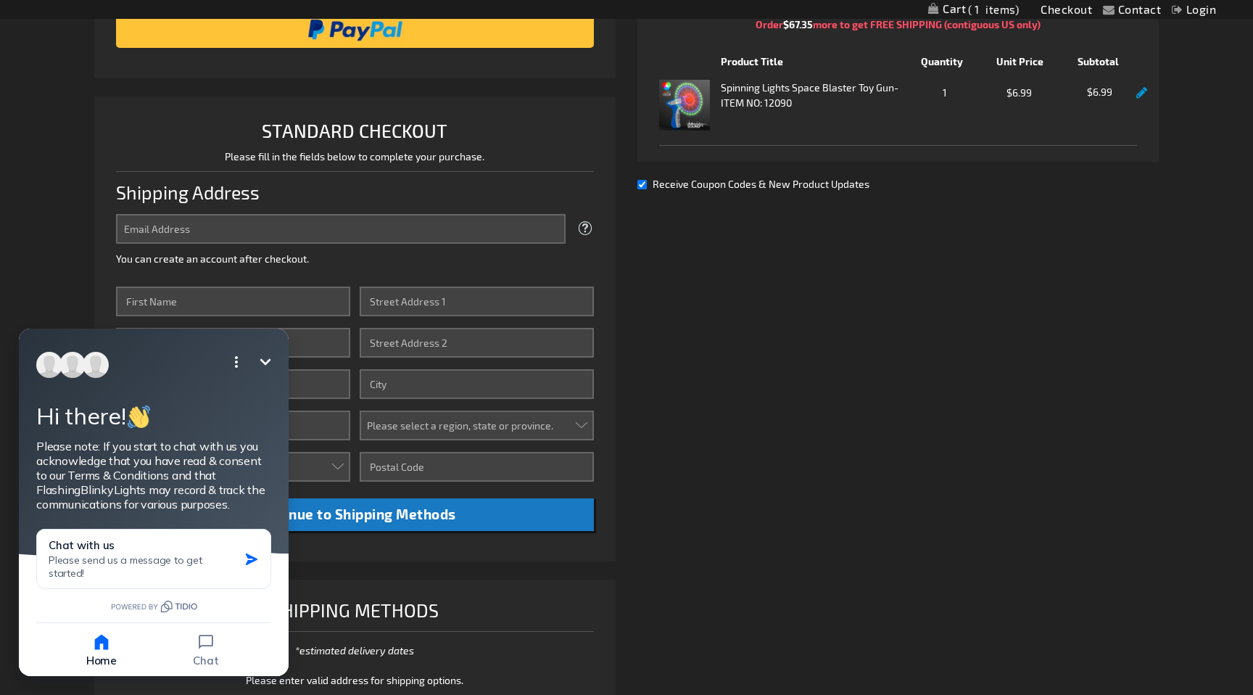
click at [268, 360] on icon "Minimize" at bounding box center [265, 361] width 11 height 7
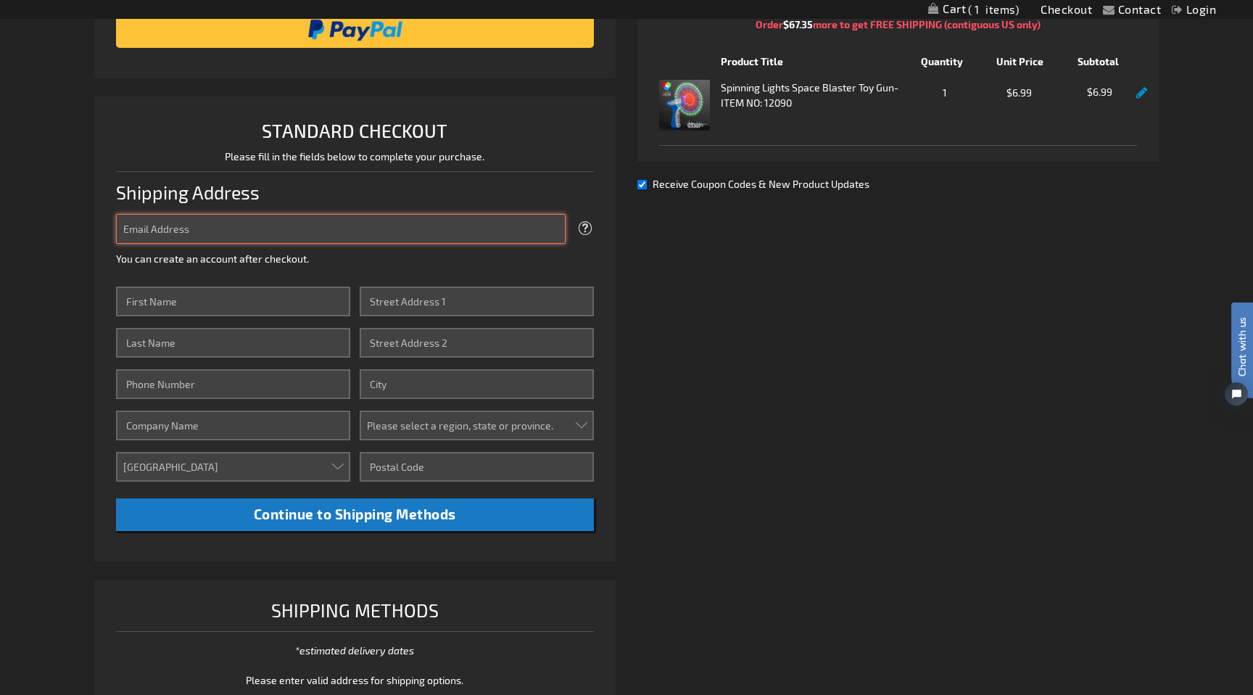
click at [301, 240] on input "Email Address" at bounding box center [341, 229] width 450 height 30
type input "drybrarian@gmail.com"
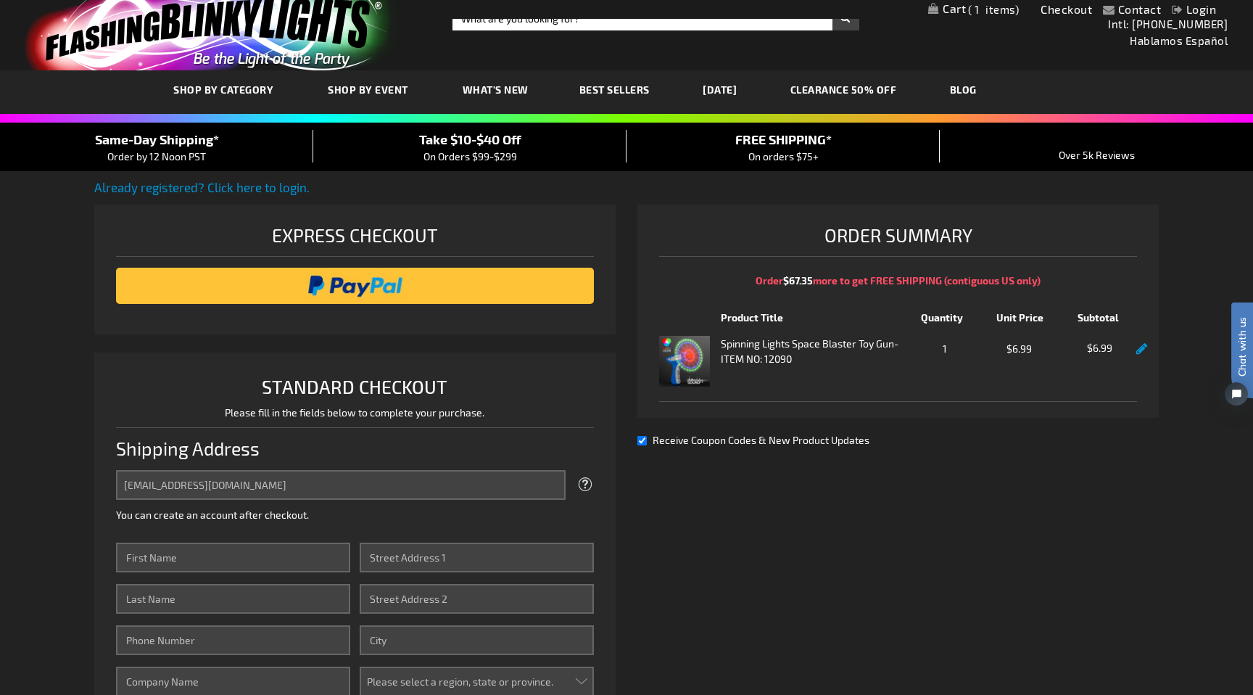
scroll to position [0, 0]
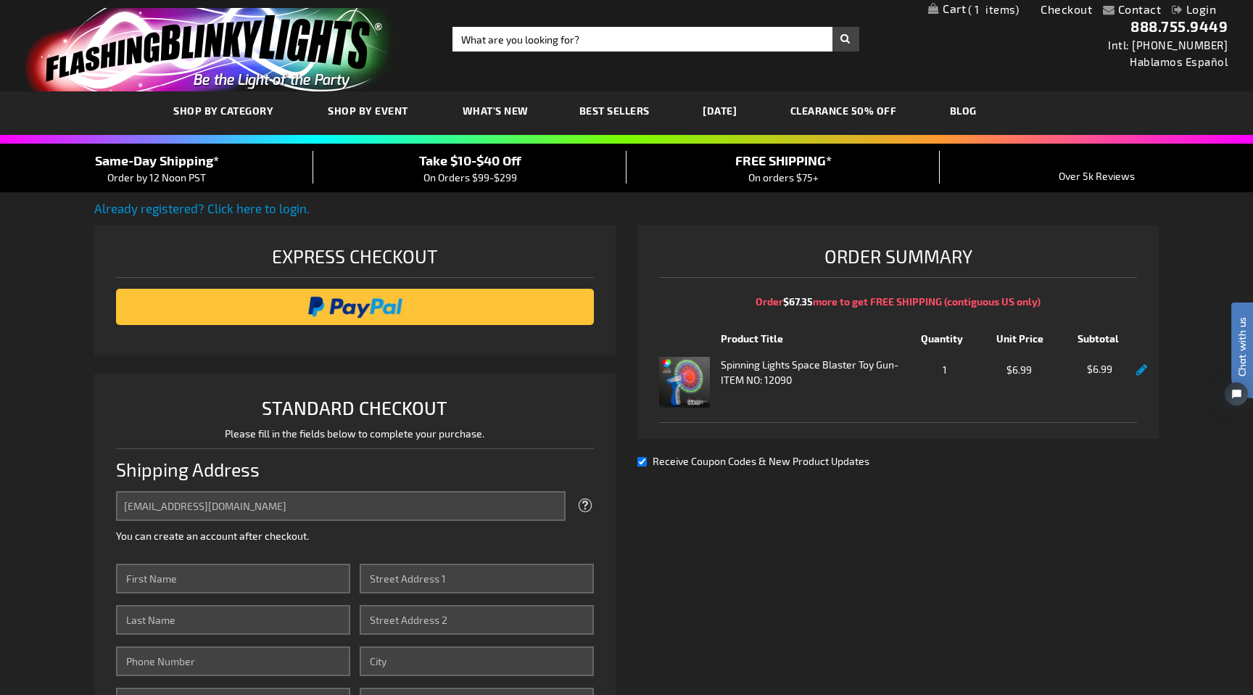
click at [1190, 10] on link "Login" at bounding box center [1194, 9] width 44 height 14
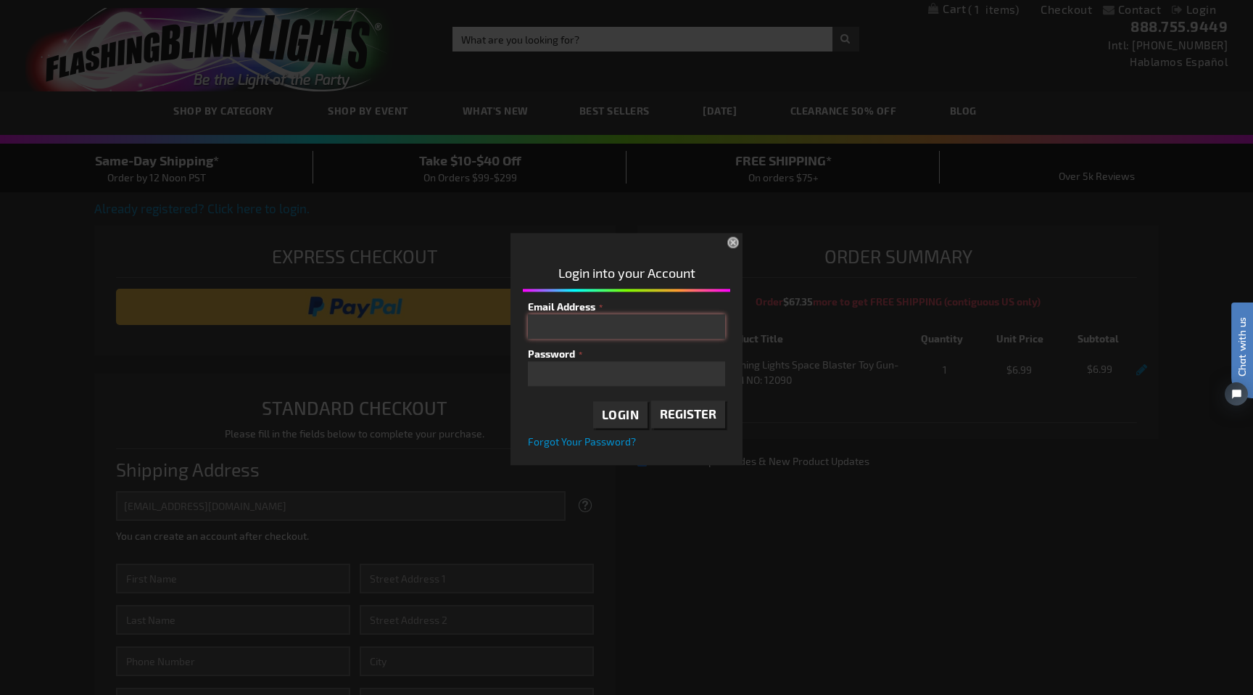
click at [597, 328] on input "Email Address" at bounding box center [626, 326] width 197 height 25
type input "drybrarian@gmail.com"
click at [613, 419] on span "Login" at bounding box center [621, 414] width 38 height 15
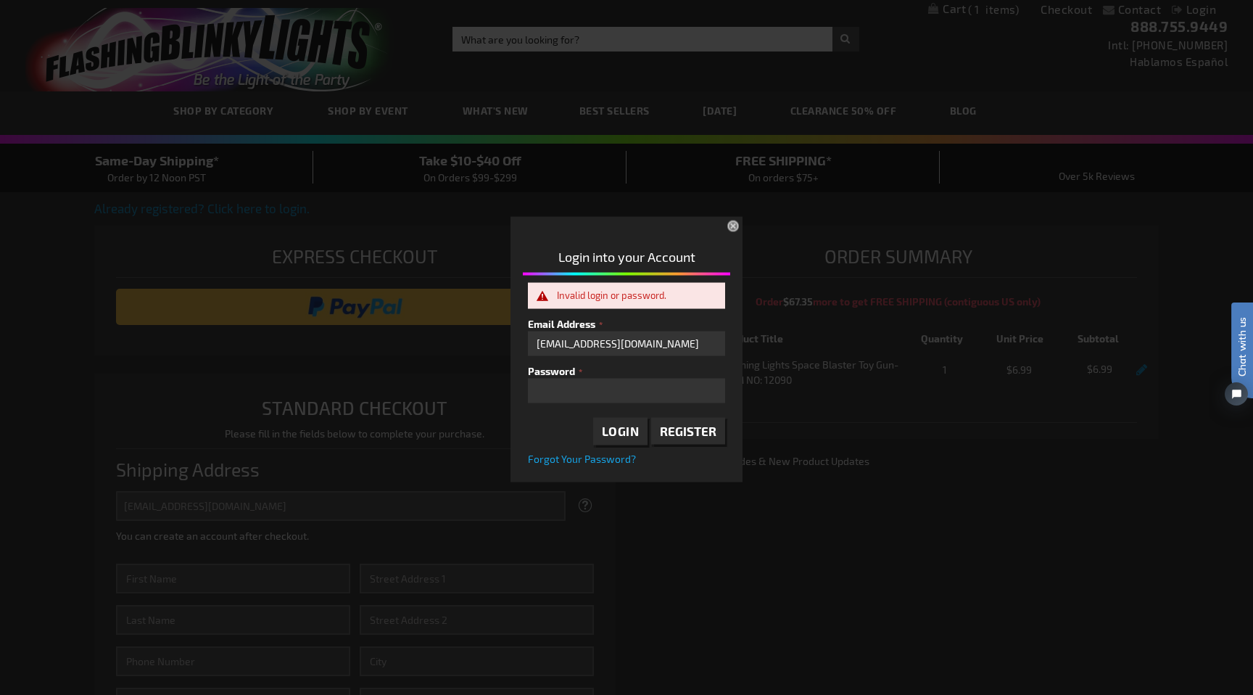
click at [594, 455] on span "Forgot Your Password?" at bounding box center [582, 458] width 108 height 12
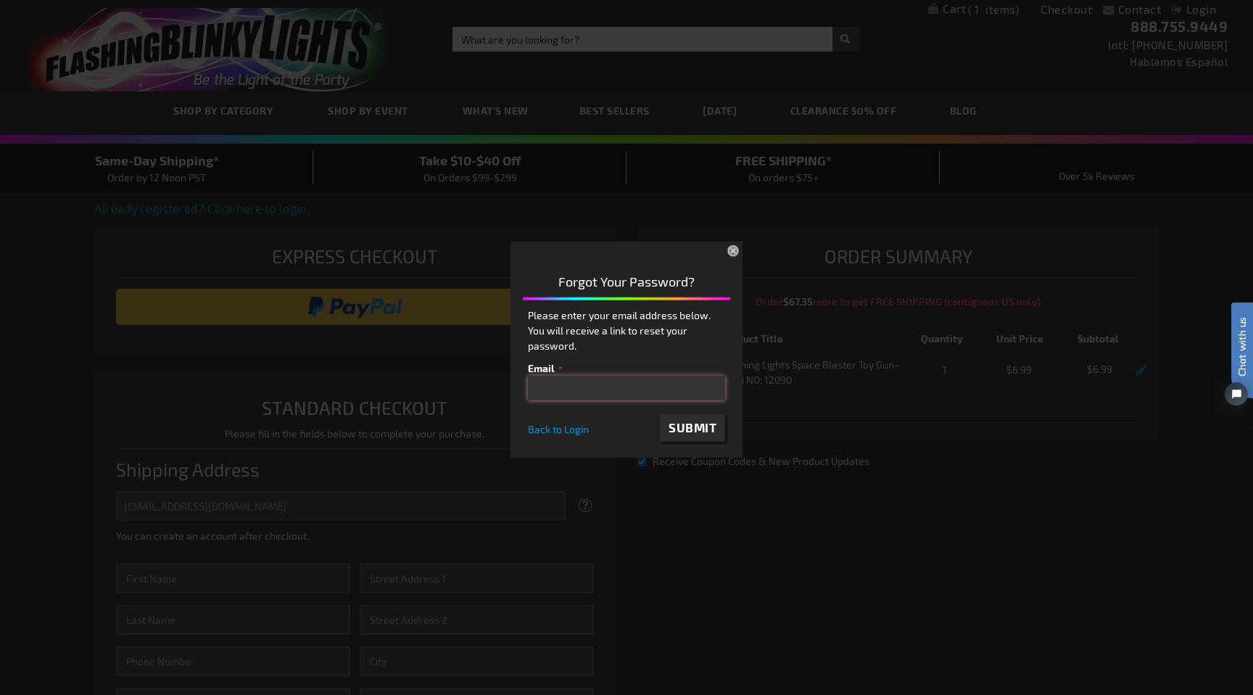
click at [581, 387] on input "email" at bounding box center [626, 388] width 197 height 25
type input "drybrarian@gmail.com"
click at [679, 426] on span "Submit" at bounding box center [692, 427] width 48 height 15
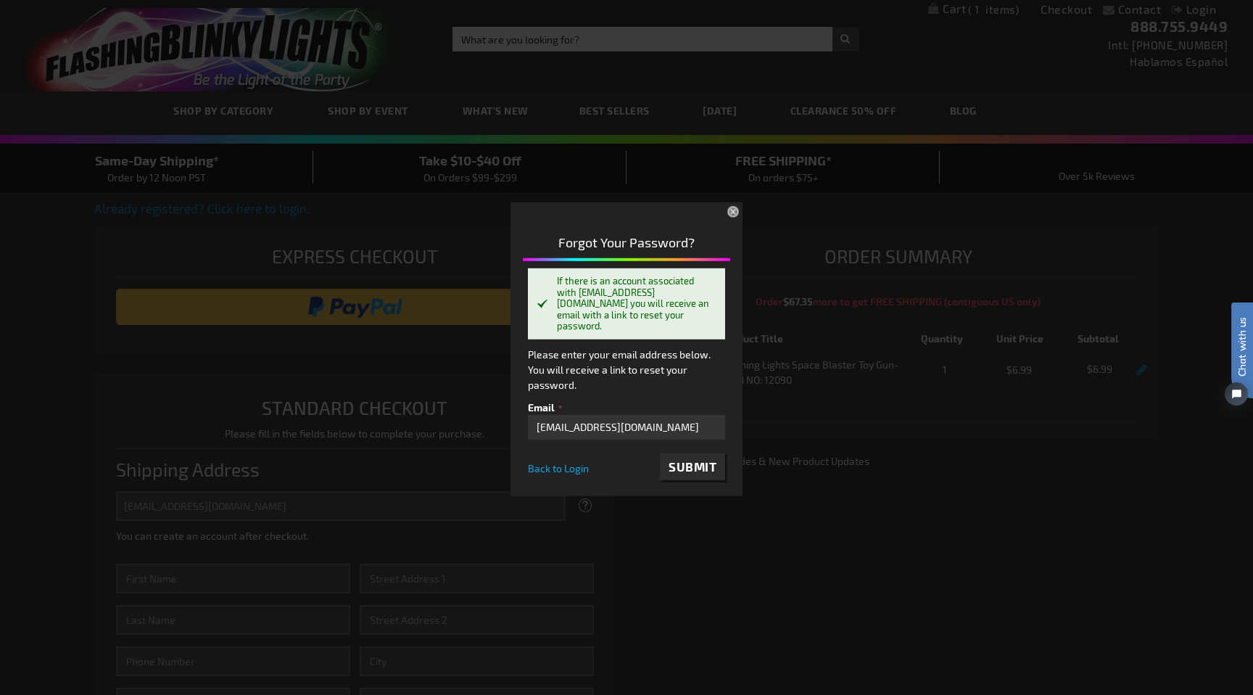
click at [567, 466] on span "Back to Login" at bounding box center [558, 468] width 61 height 12
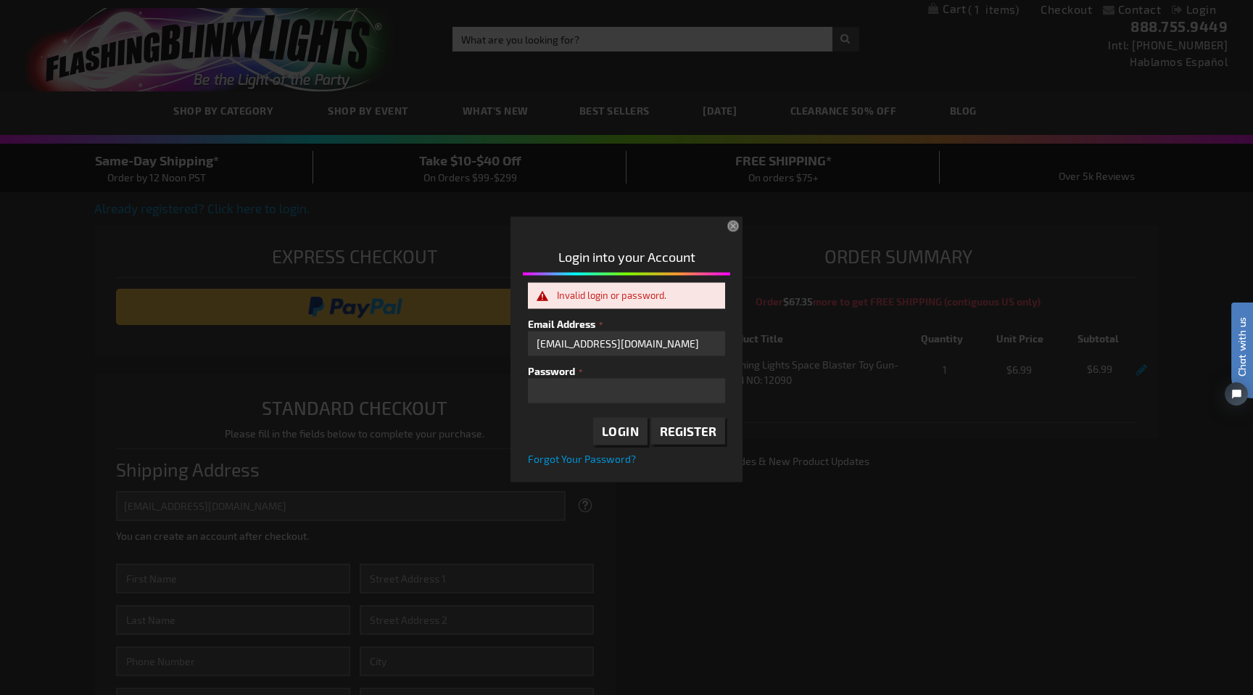
click at [731, 224] on button "×" at bounding box center [735, 228] width 32 height 32
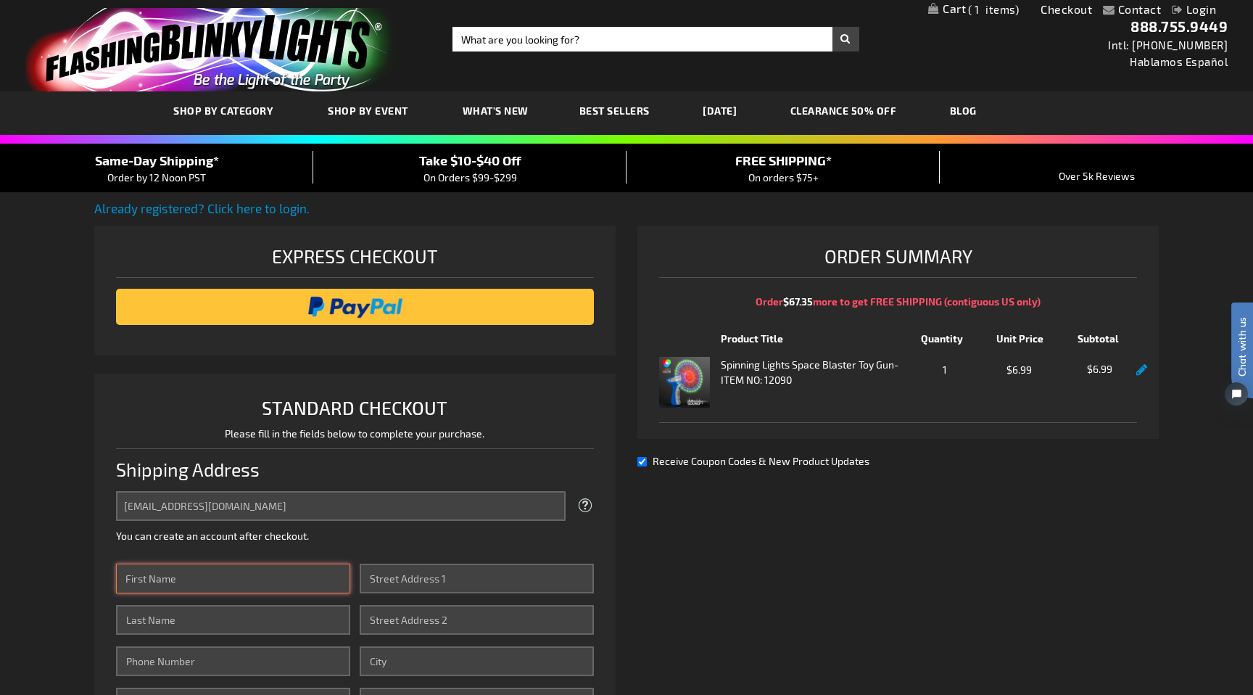
click at [219, 577] on input "First Name" at bounding box center [233, 578] width 234 height 30
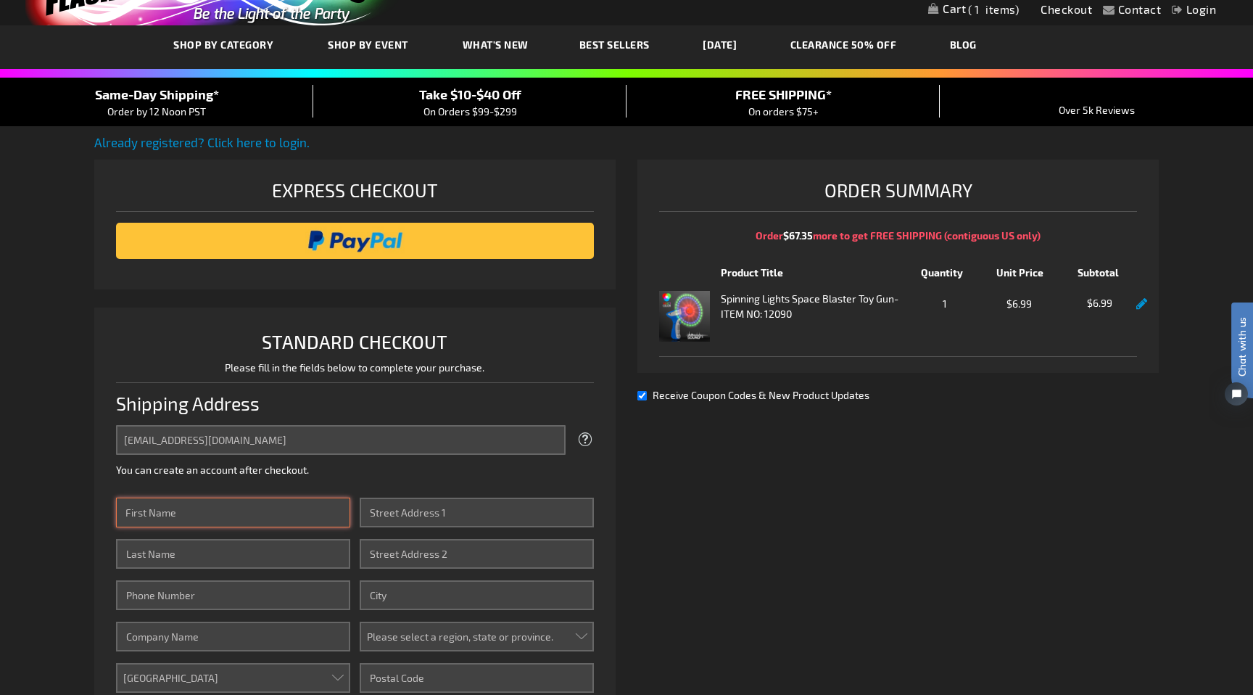
scroll to position [72, 0]
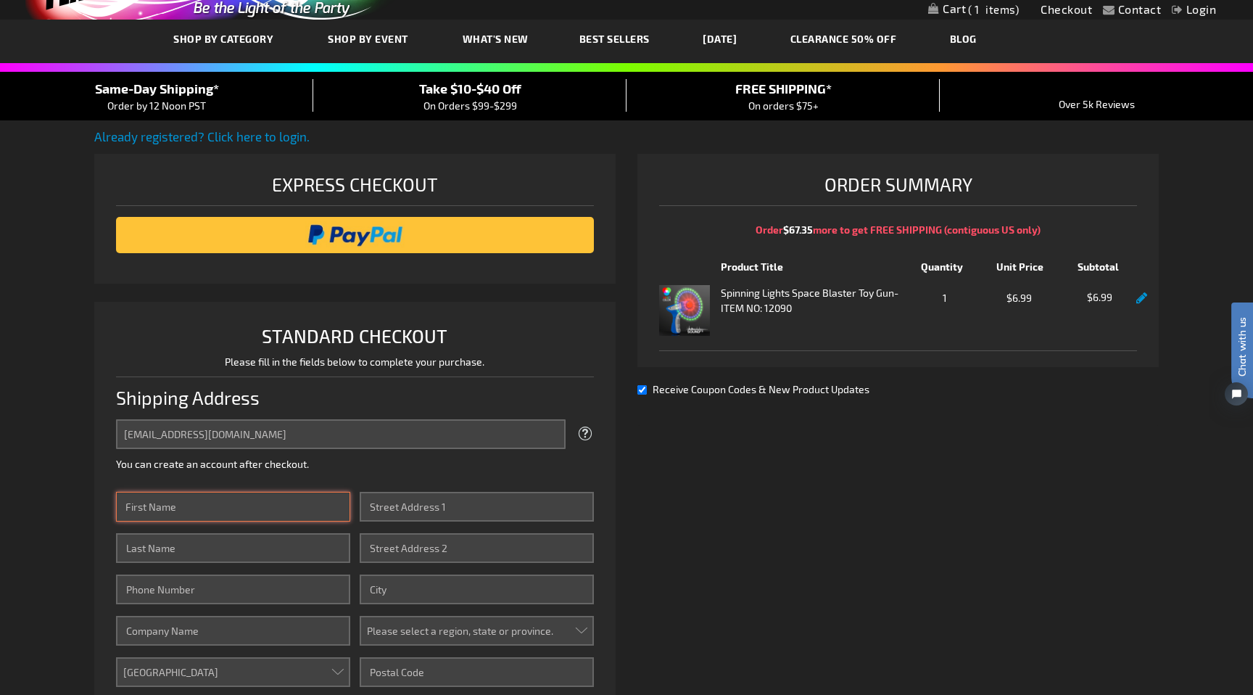
click at [242, 497] on input "First Name" at bounding box center [233, 507] width 234 height 30
type input "Andrew"
type input "Martin"
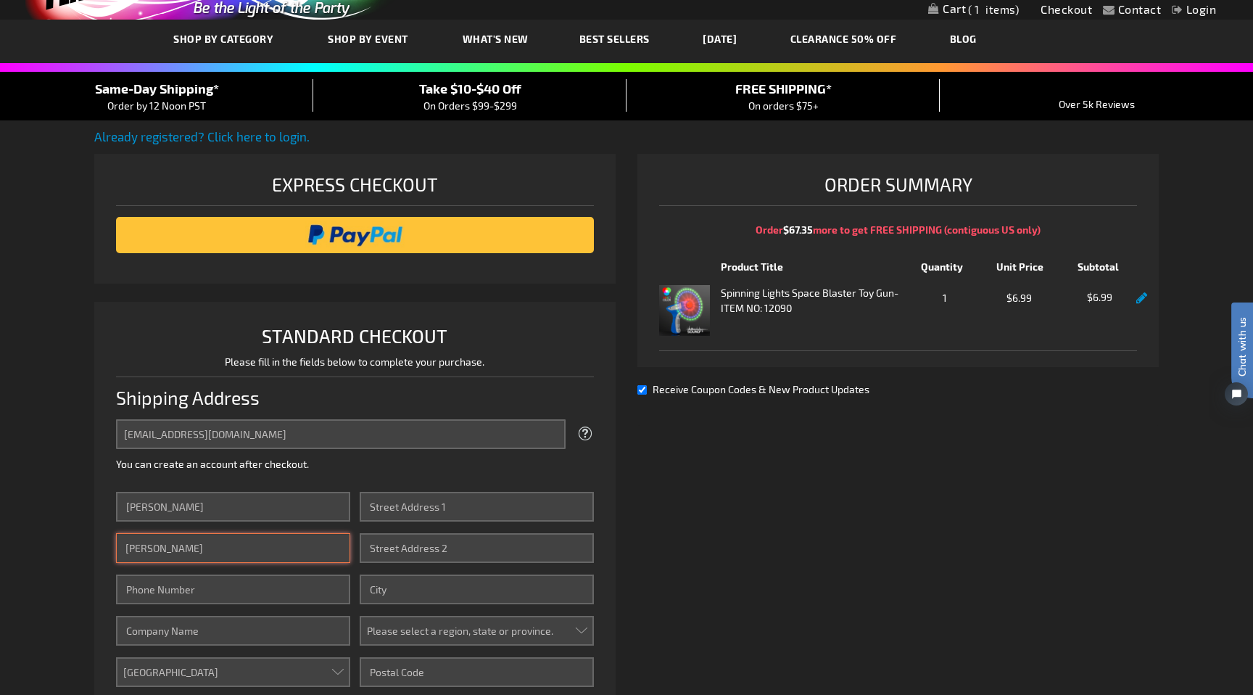
type input "7032317837"
type input "5347 Macarthur Blvd NW"
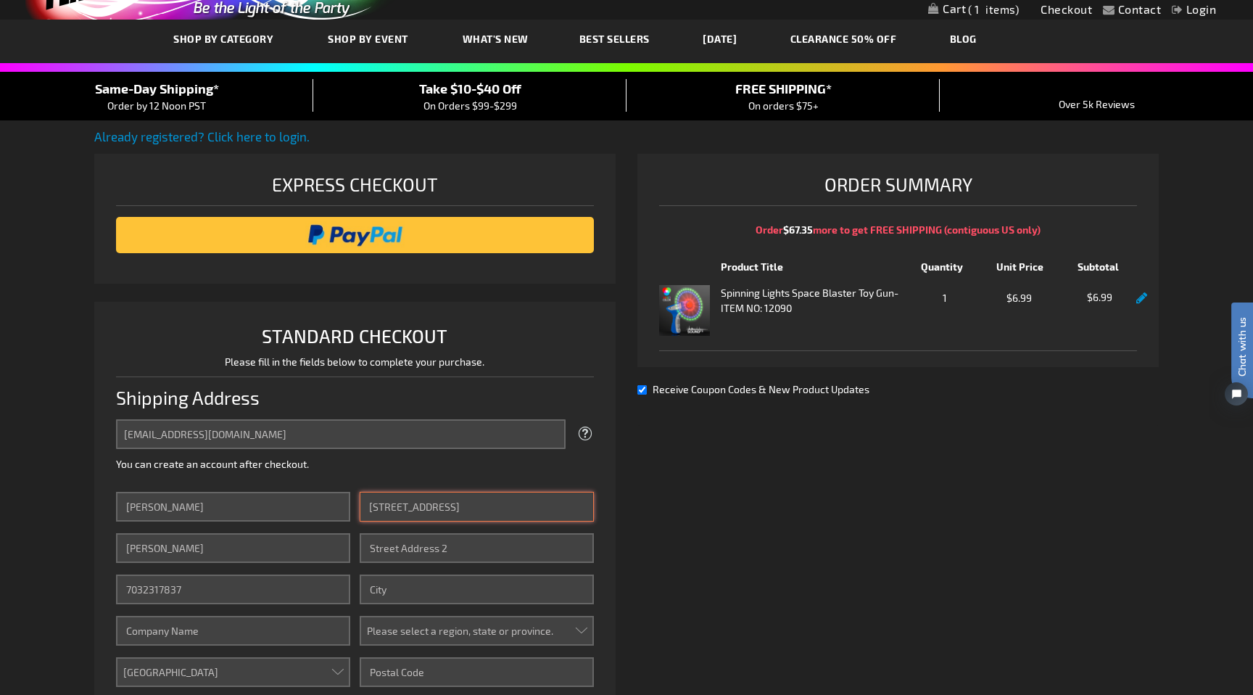
type input "Washington"
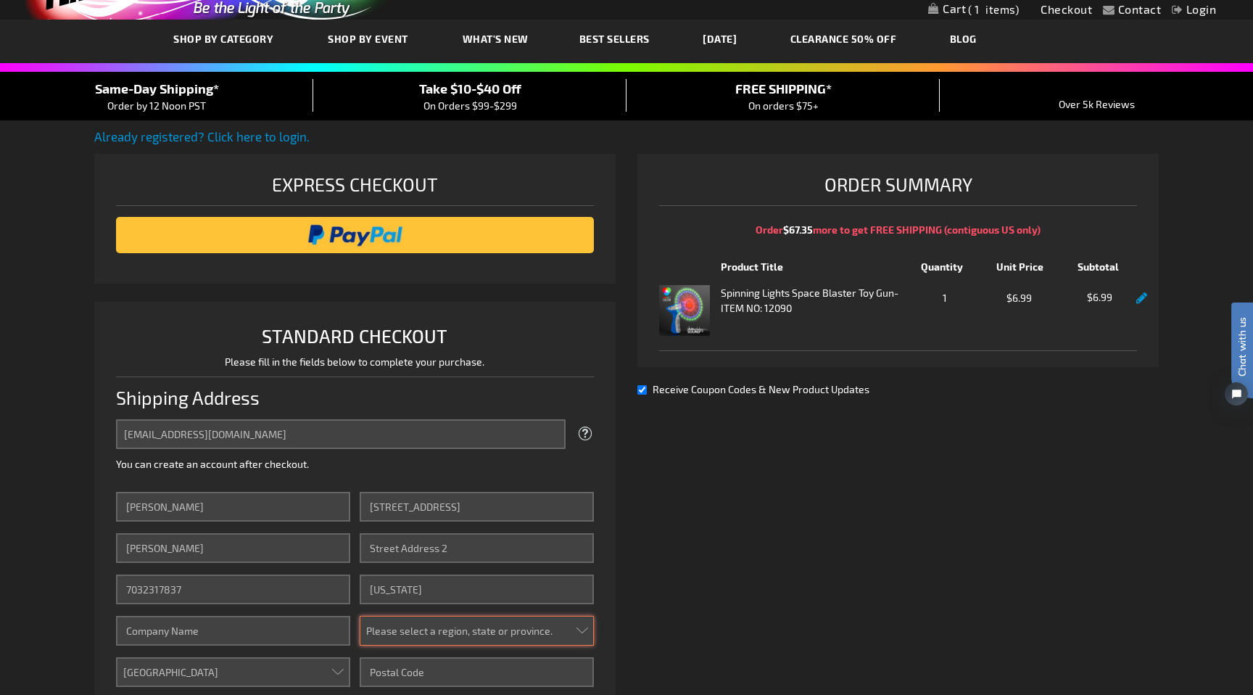
select select "16"
type input "20016-2539"
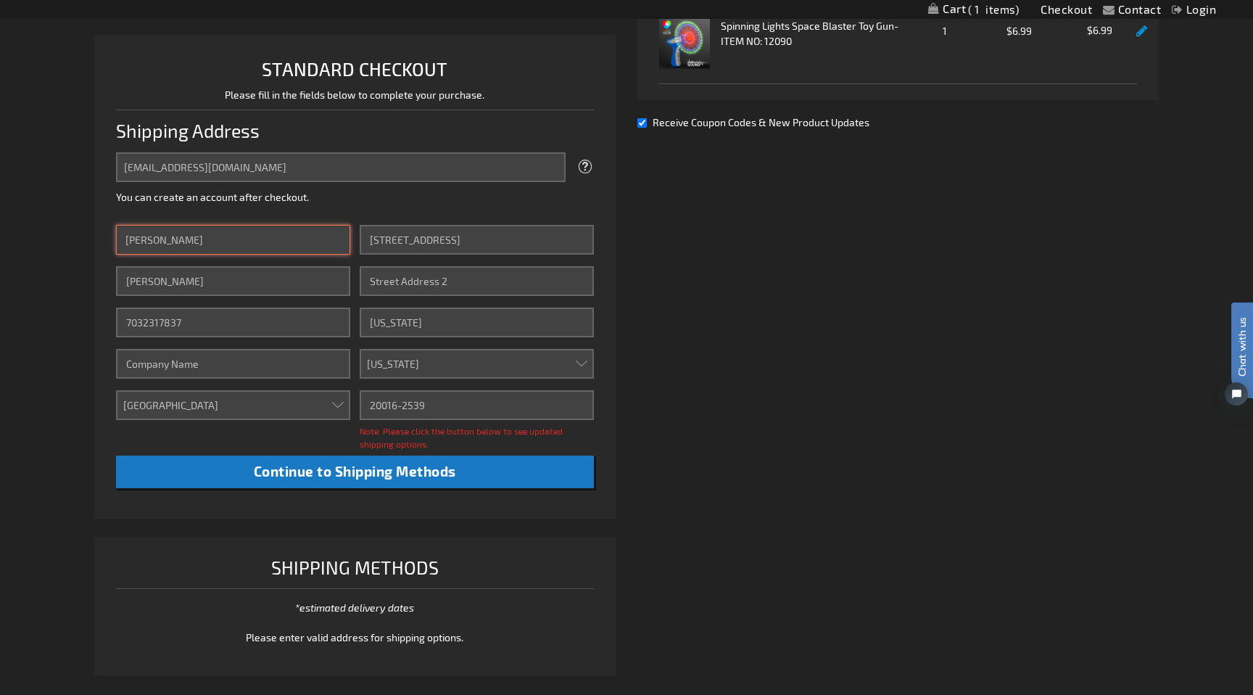
scroll to position [344, 0]
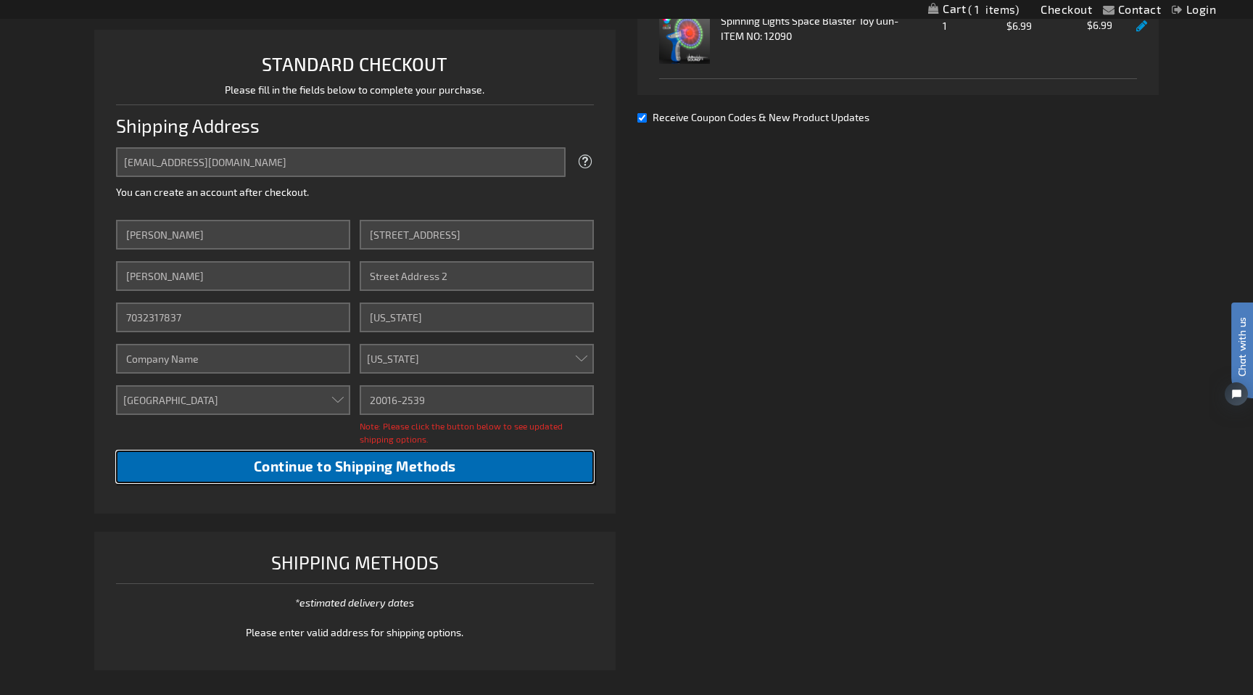
click at [382, 456] on button "Continue to Shipping Methods" at bounding box center [355, 466] width 478 height 33
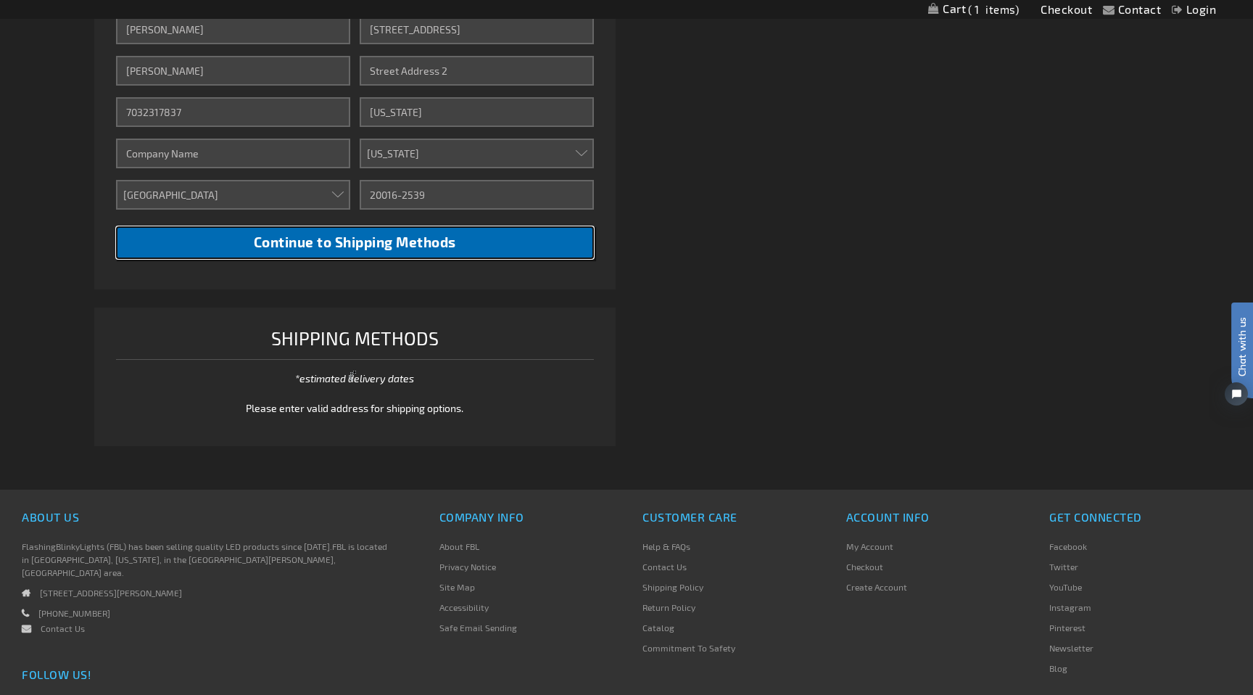
scroll to position [559, 0]
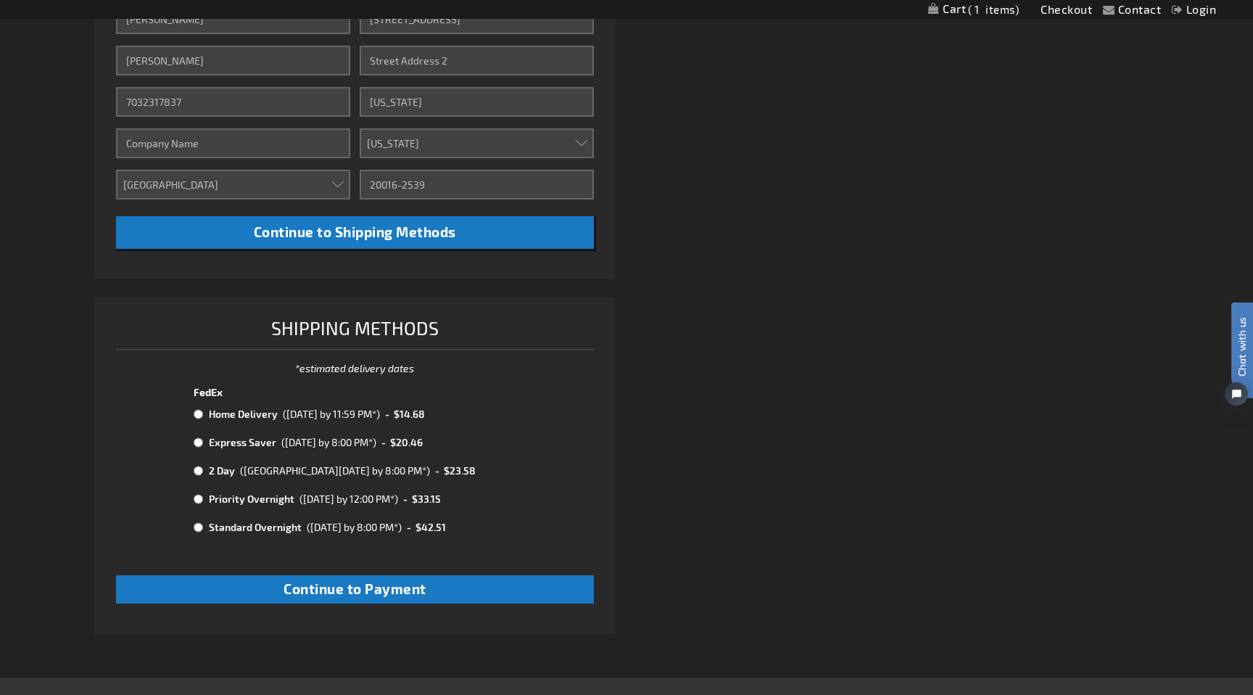
click at [204, 417] on td at bounding box center [200, 414] width 12 height 19
radio input "true"
click at [323, 592] on span "Continue to Payment" at bounding box center [354, 588] width 143 height 17
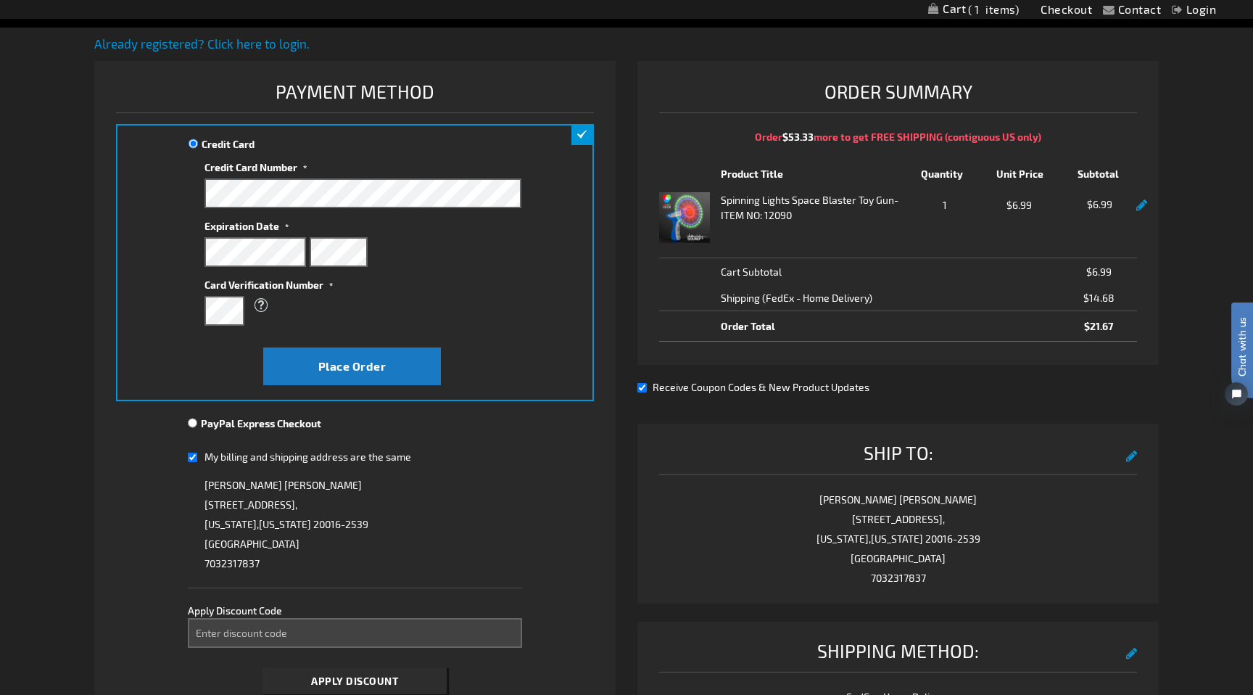
scroll to position [165, 0]
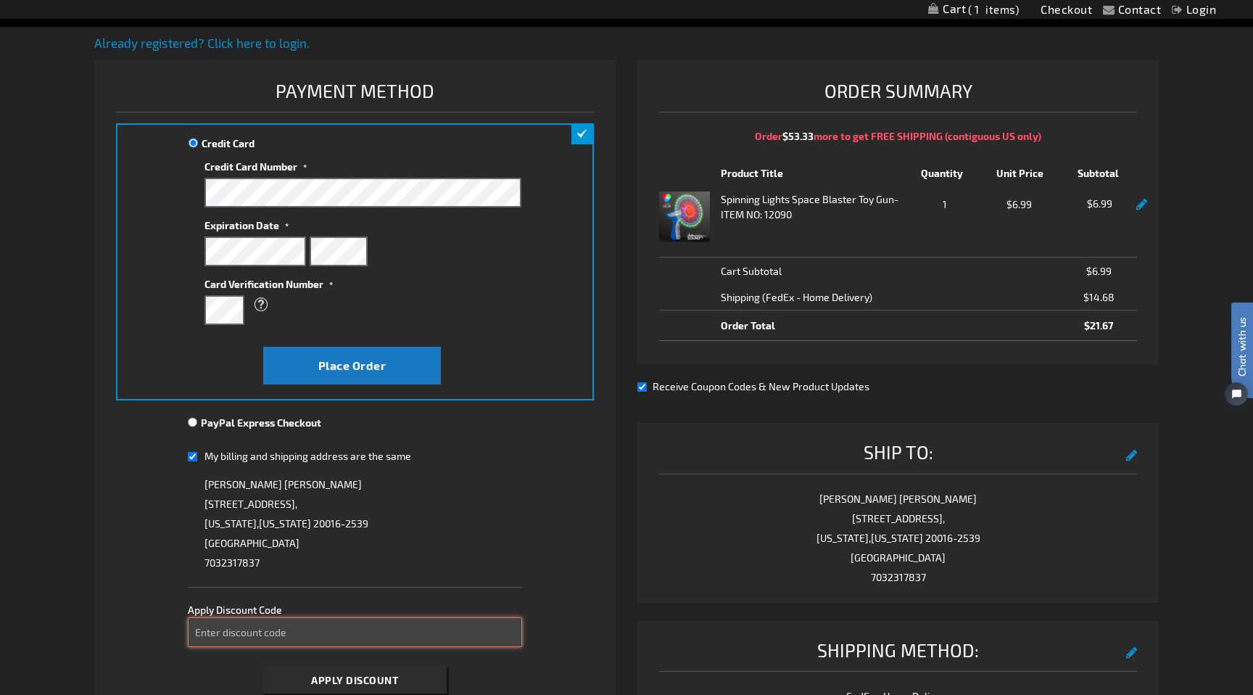
click at [343, 628] on input "Enter discount code" at bounding box center [355, 632] width 335 height 30
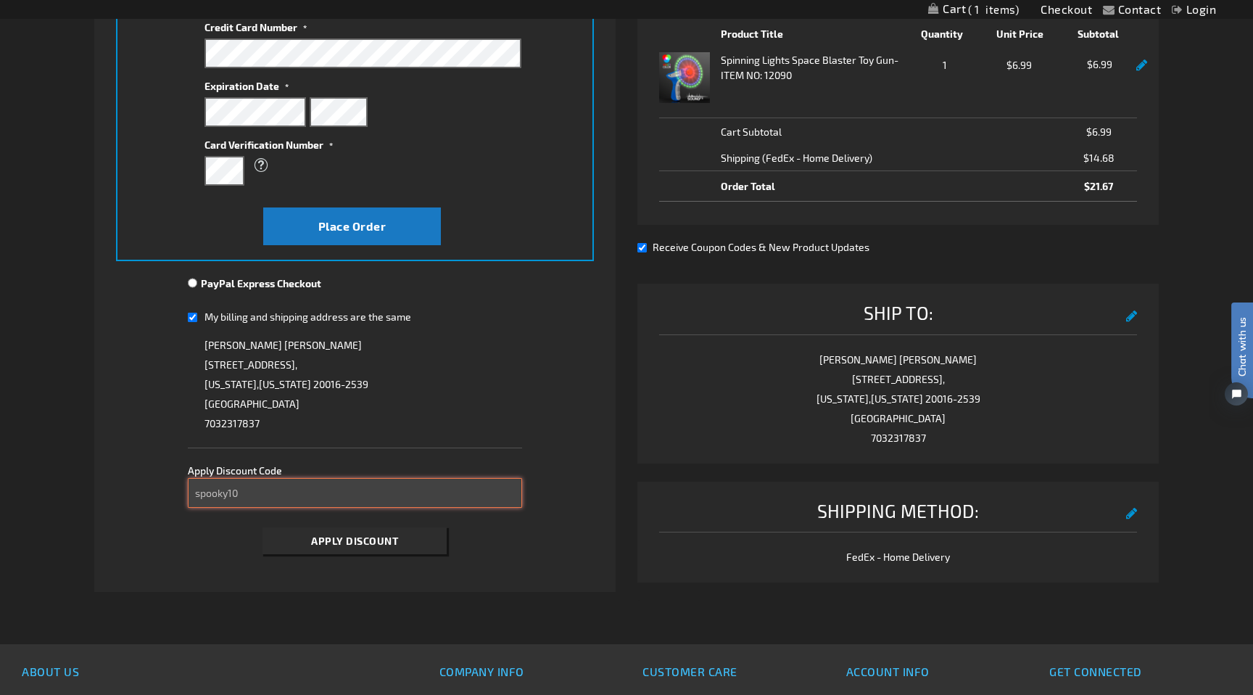
scroll to position [313, 0]
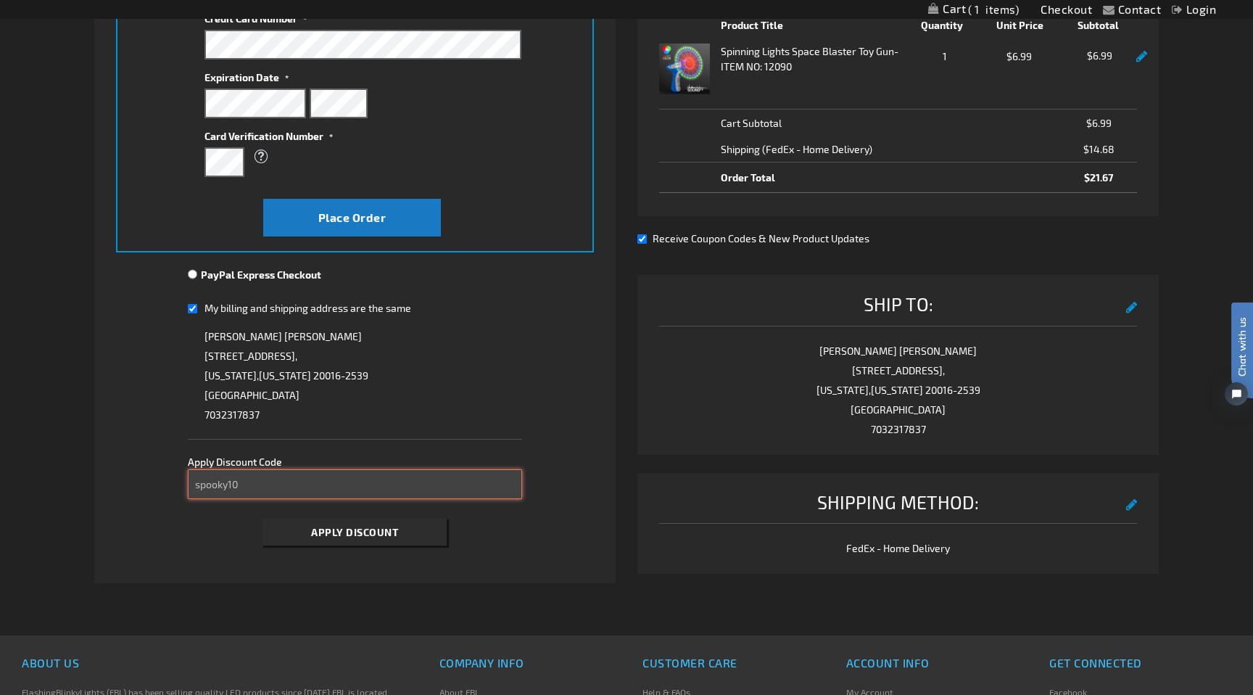
type input "spooky10"
click at [380, 536] on span "Apply Discount" at bounding box center [354, 532] width 87 height 12
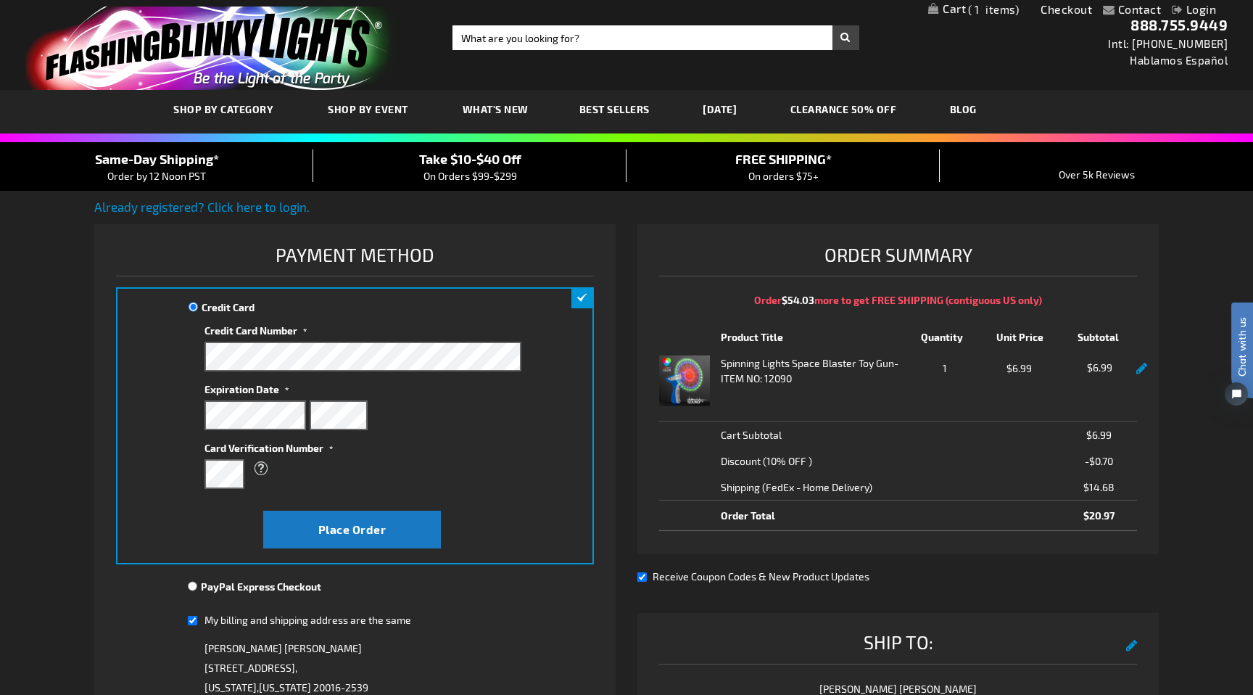
scroll to position [0, 0]
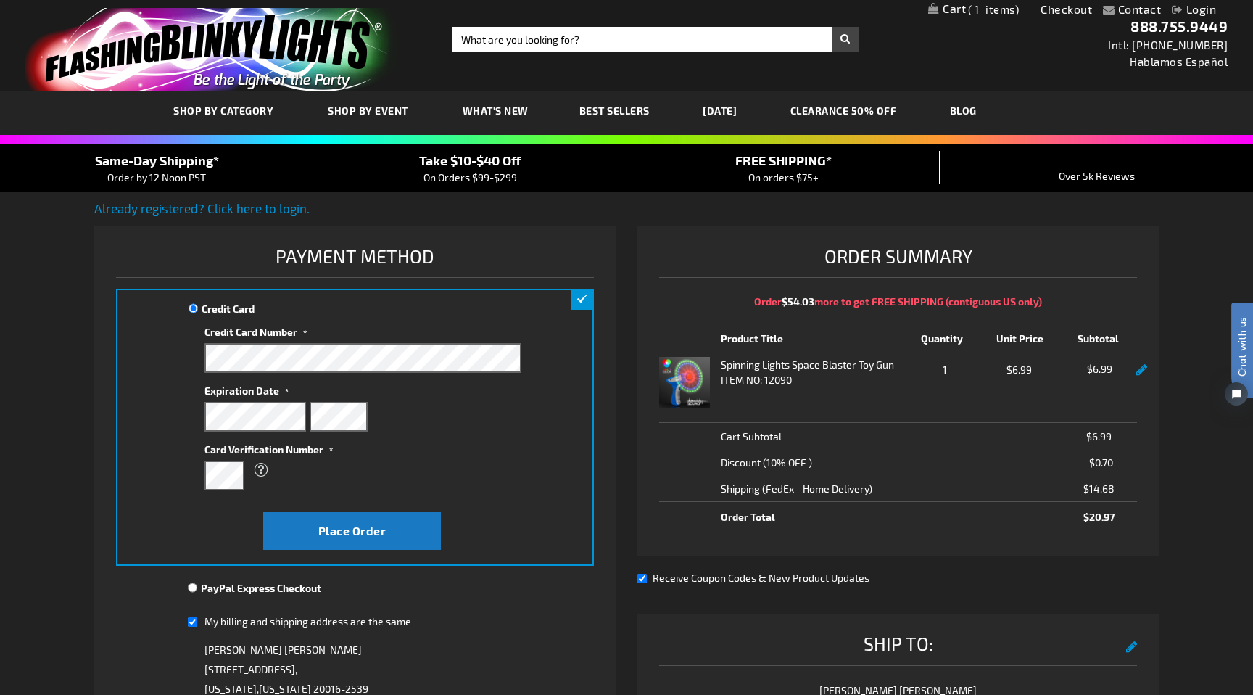
click at [253, 51] on img "store logo" at bounding box center [211, 49] width 373 height 83
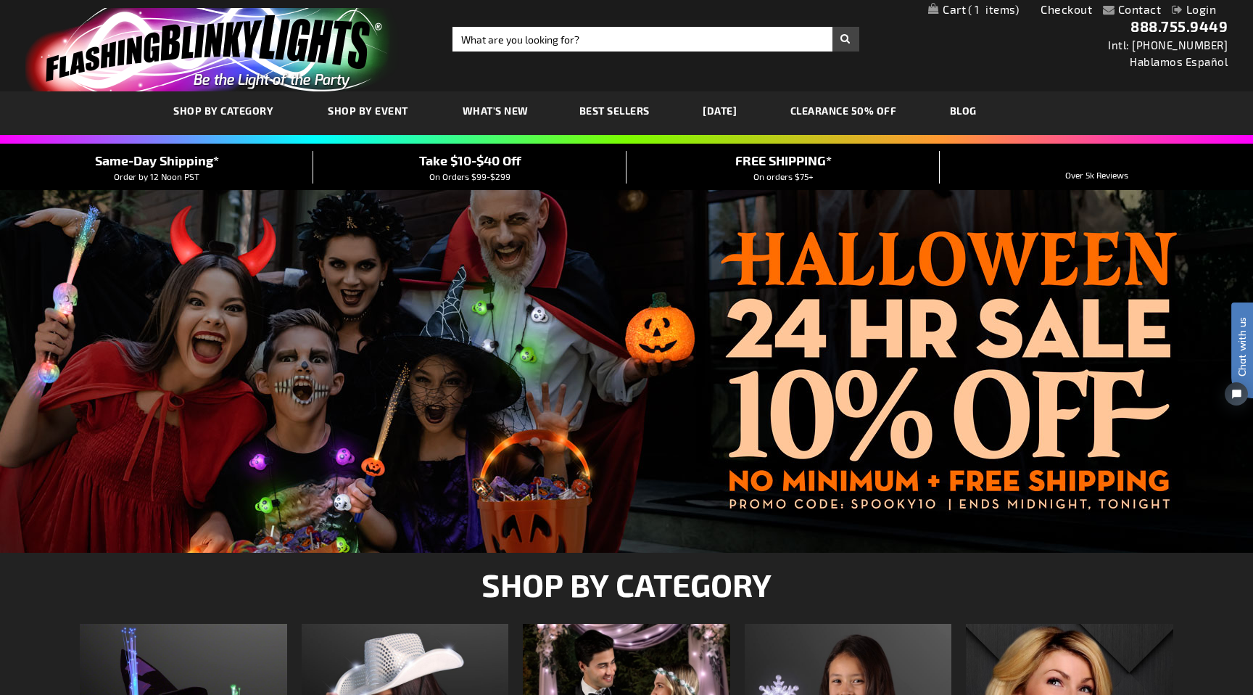
click at [982, 351] on div at bounding box center [626, 371] width 1253 height 363
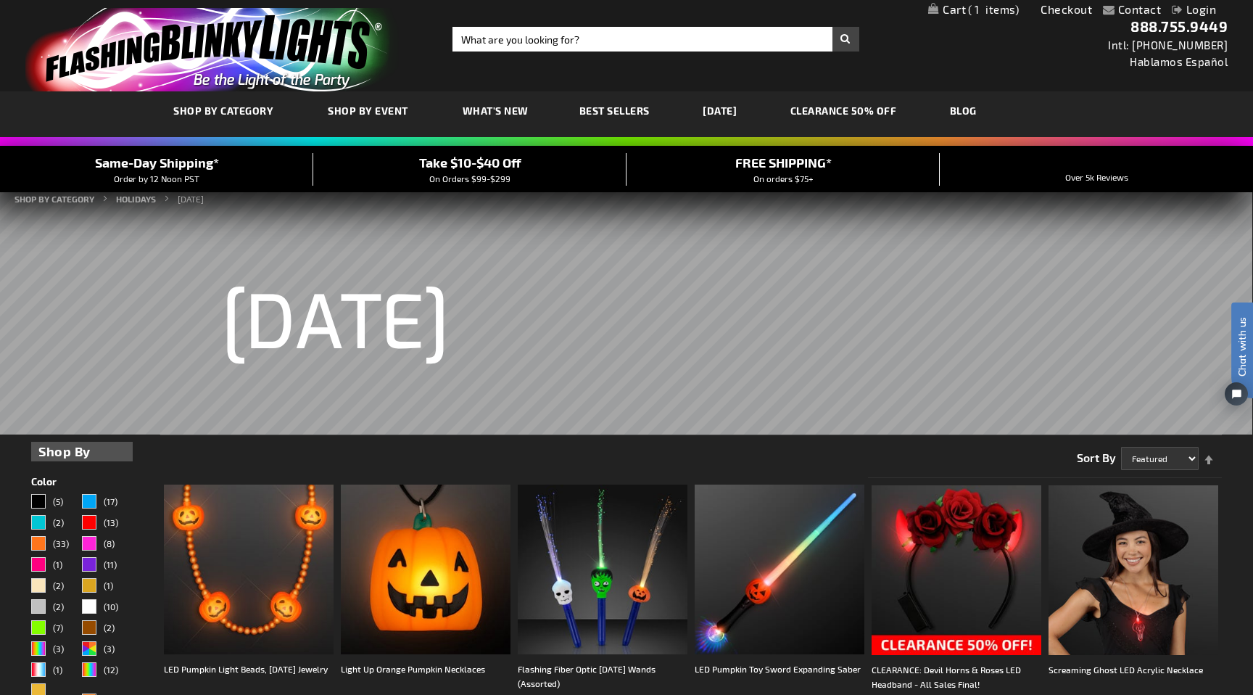
click at [985, 9] on span "1" at bounding box center [993, 9] width 51 height 13
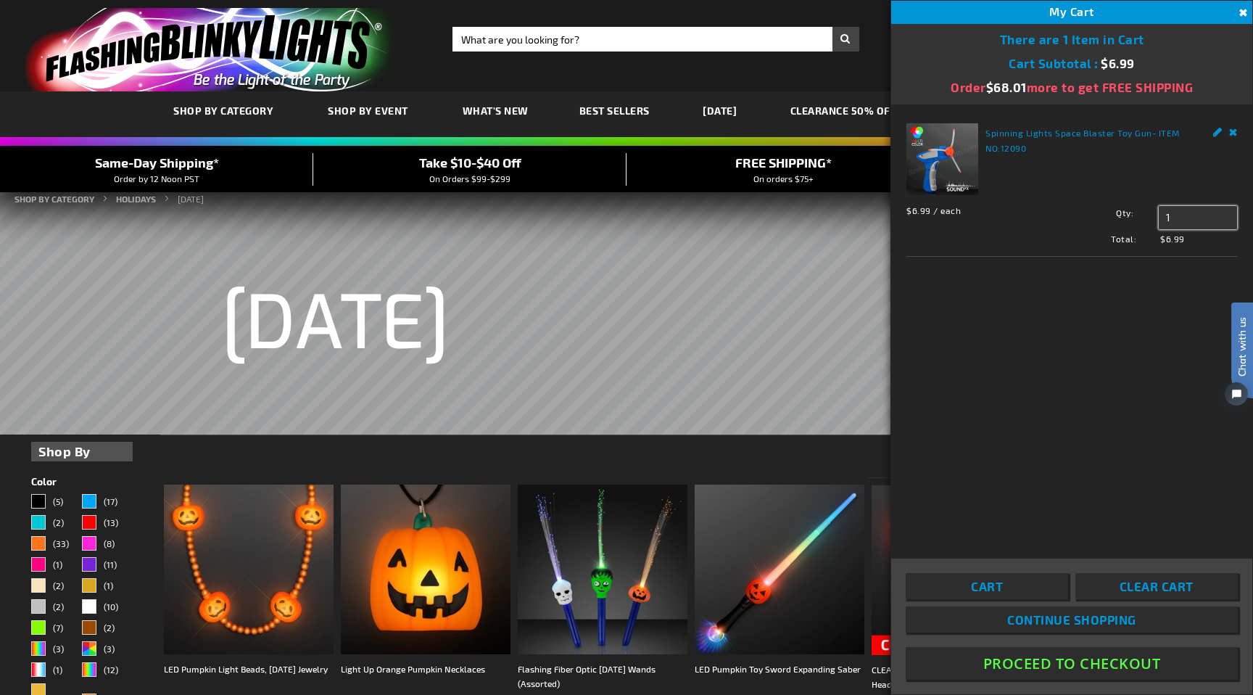
click at [1201, 221] on input "1" at bounding box center [1198, 217] width 78 height 23
type input "2"
click at [1196, 249] on span "Update" at bounding box center [1191, 245] width 34 height 10
click at [1104, 666] on button "Proceed To Checkout" at bounding box center [1072, 663] width 332 height 33
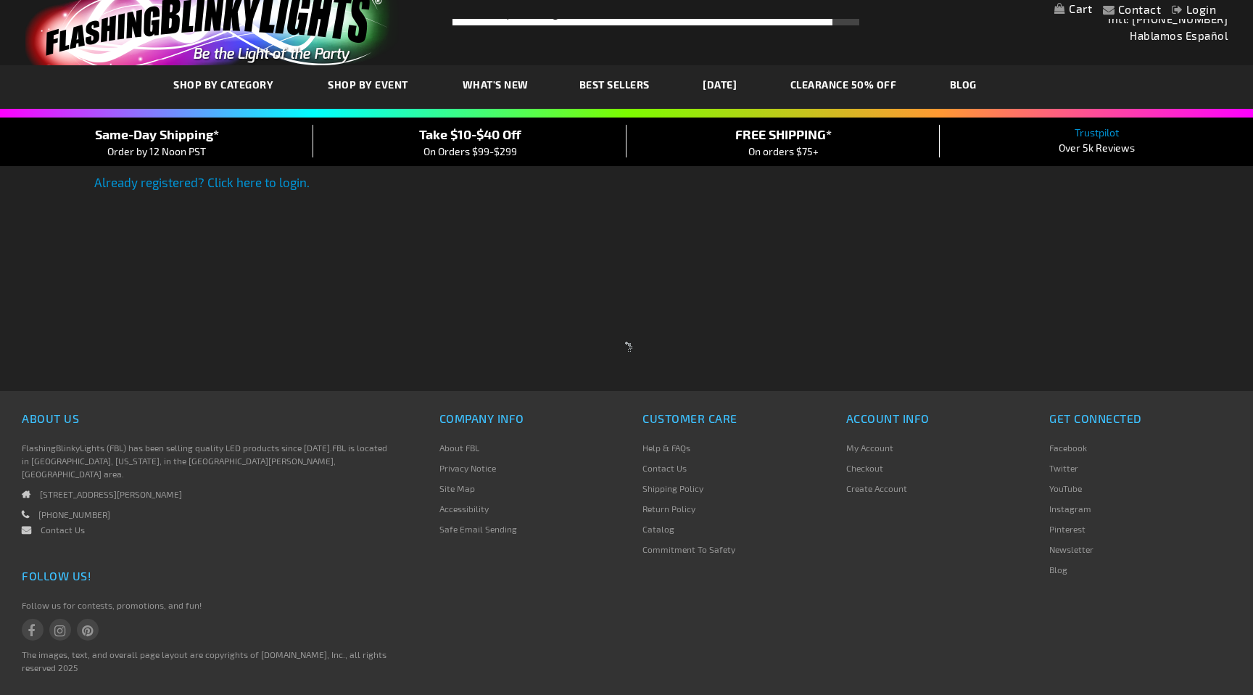
select select "US"
select select "16"
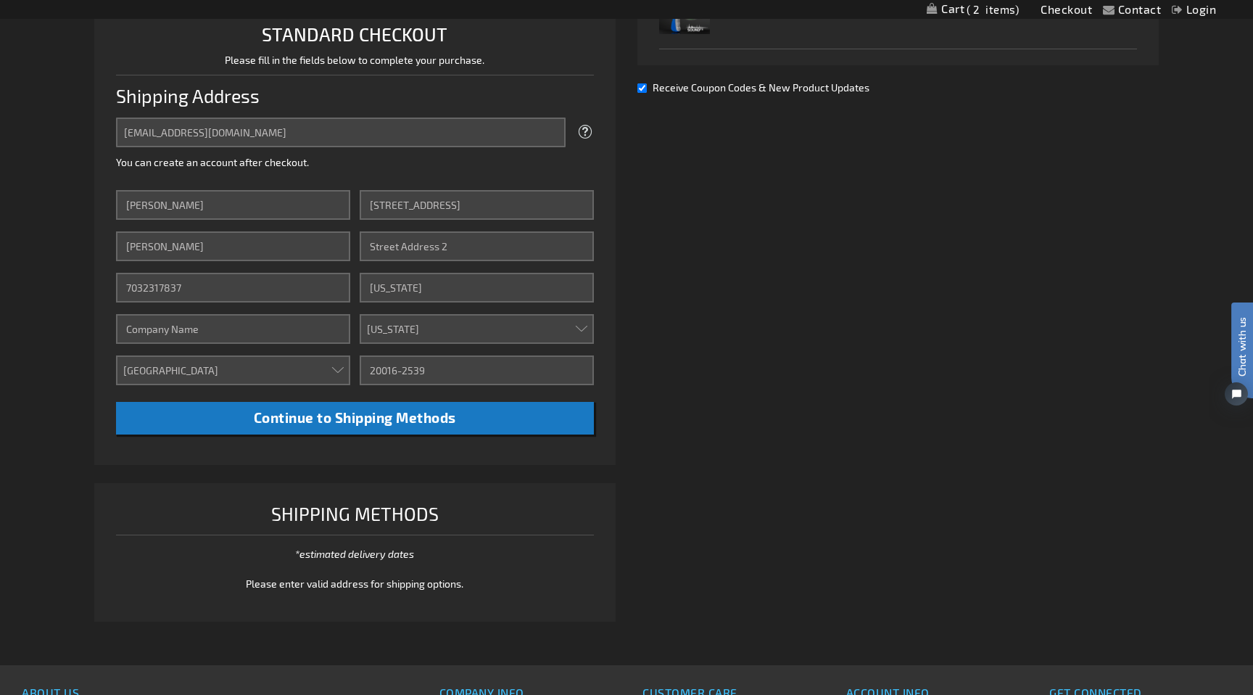
click at [545, 175] on div "Email Address [EMAIL_ADDRESS][DOMAIN_NAME] Tooltip We'll send your order confir…" at bounding box center [355, 275] width 478 height 317
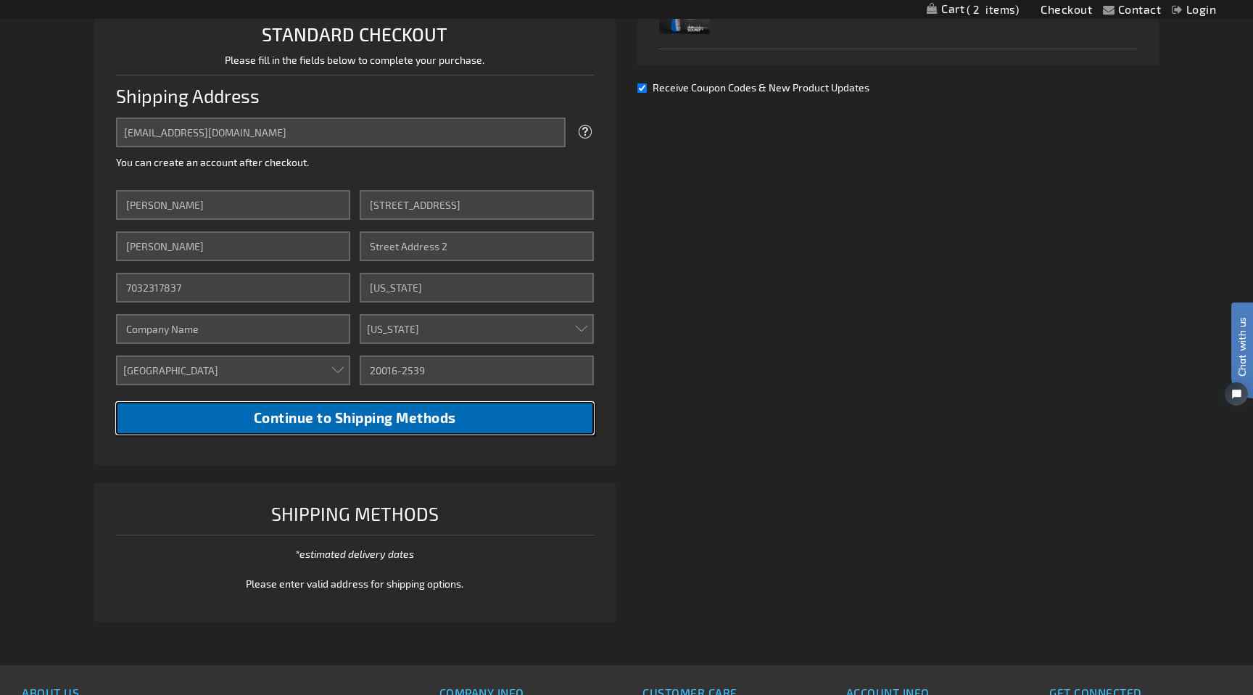
click at [363, 412] on span "Continue to Shipping Methods" at bounding box center [355, 417] width 202 height 17
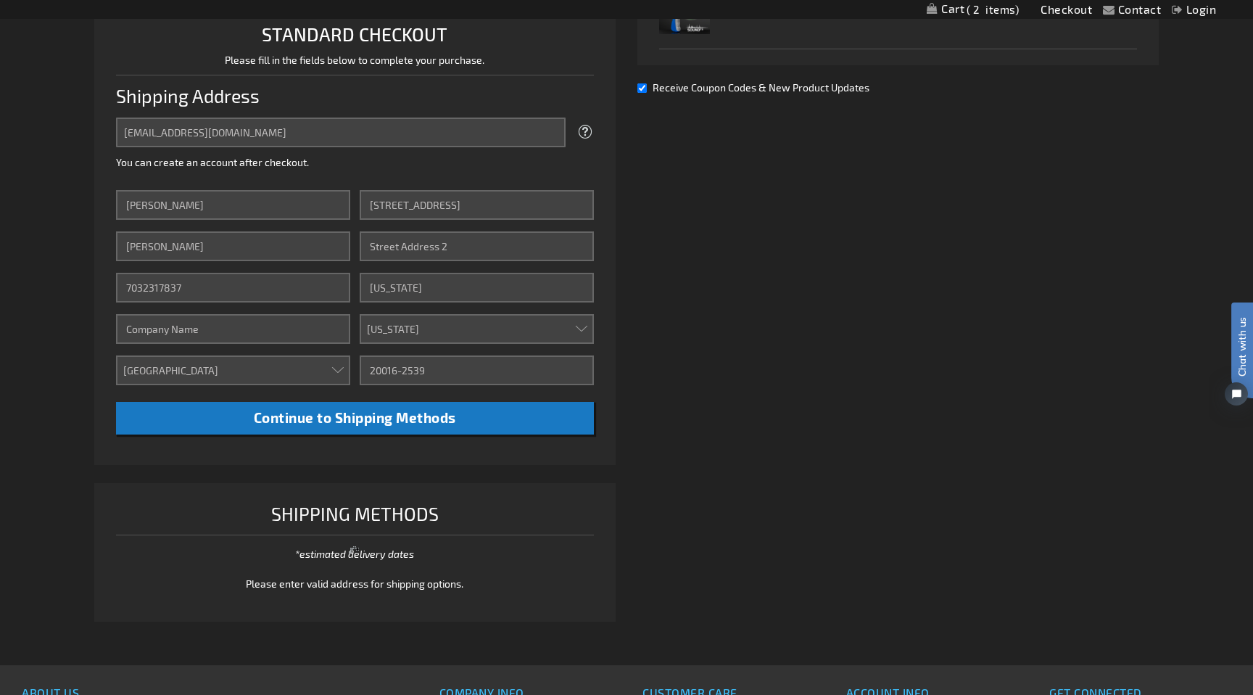
click at [639, 86] on input "Receive Coupon Codes & New Product Updates" at bounding box center [641, 87] width 9 height 9
checkbox input "false"
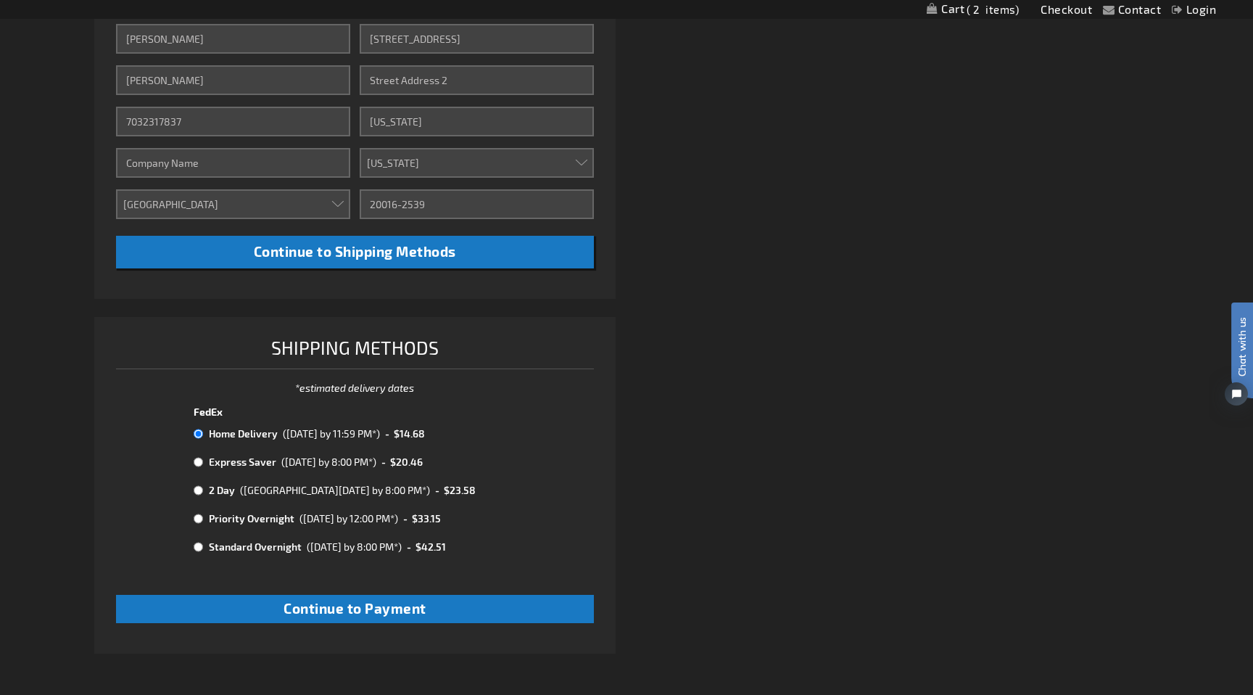
scroll to position [583, 0]
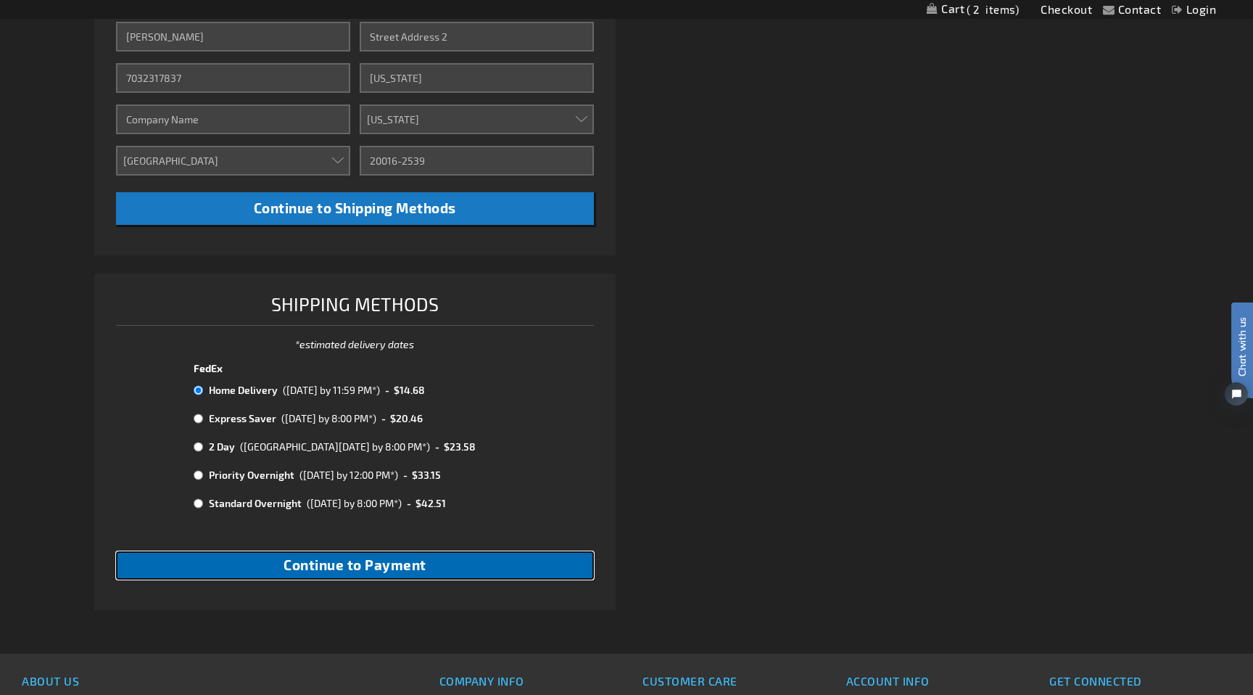
click at [451, 578] on button "Continue to Payment" at bounding box center [355, 565] width 478 height 28
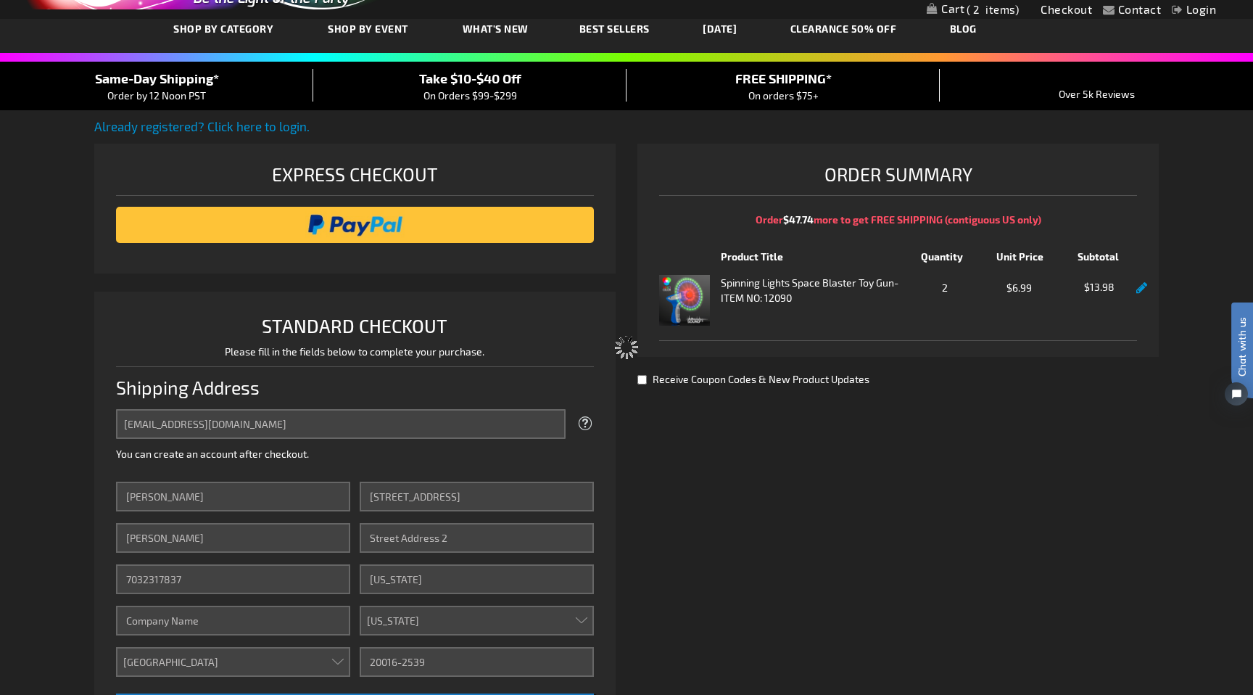
scroll to position [75, 0]
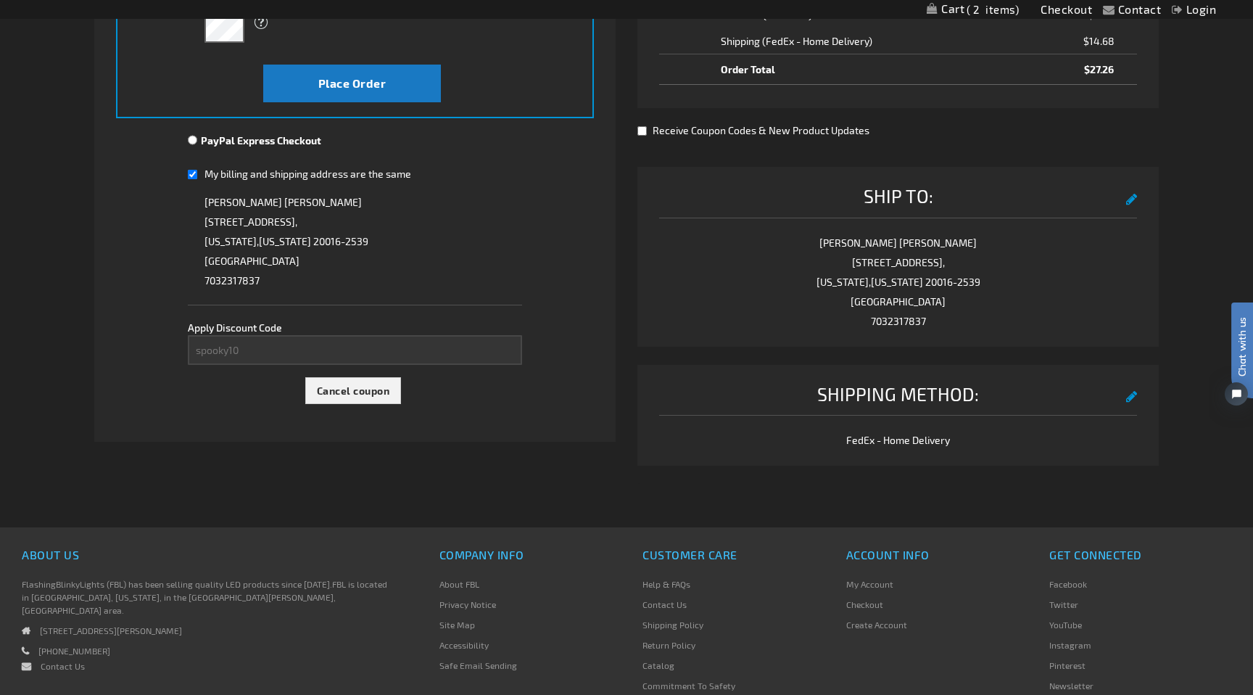
scroll to position [472, 0]
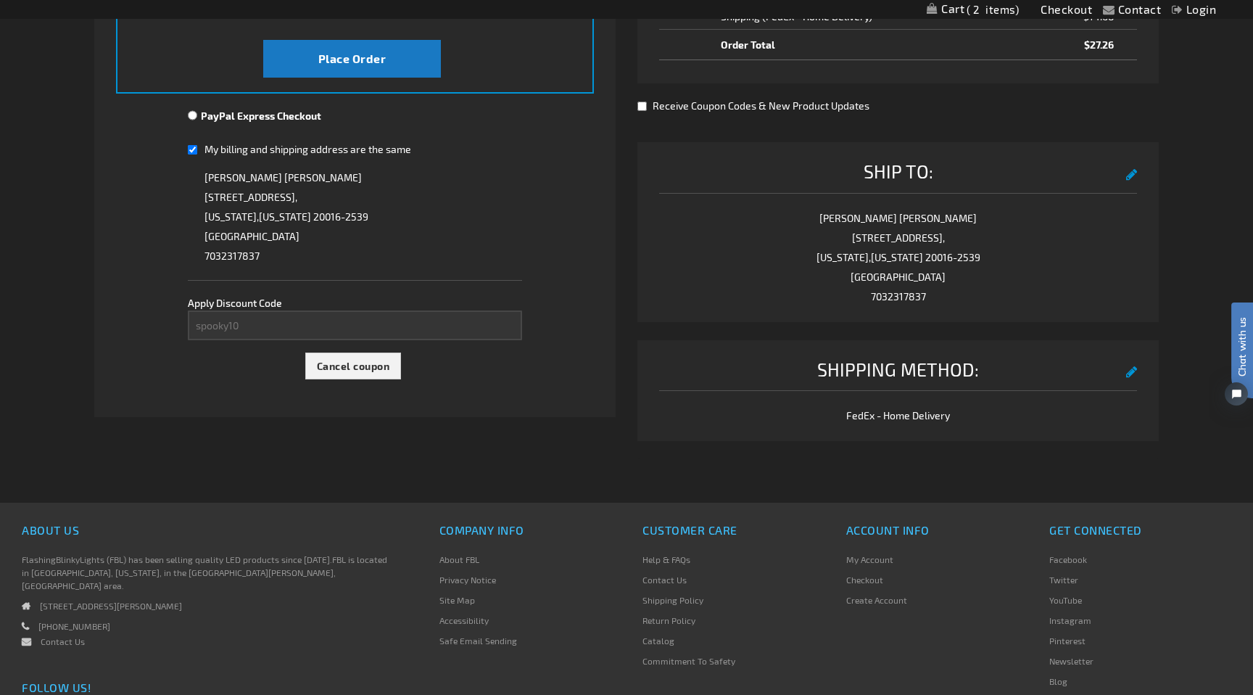
click at [1132, 377] on button "edit" at bounding box center [1132, 370] width 12 height 26
